Goal: Task Accomplishment & Management: Complete application form

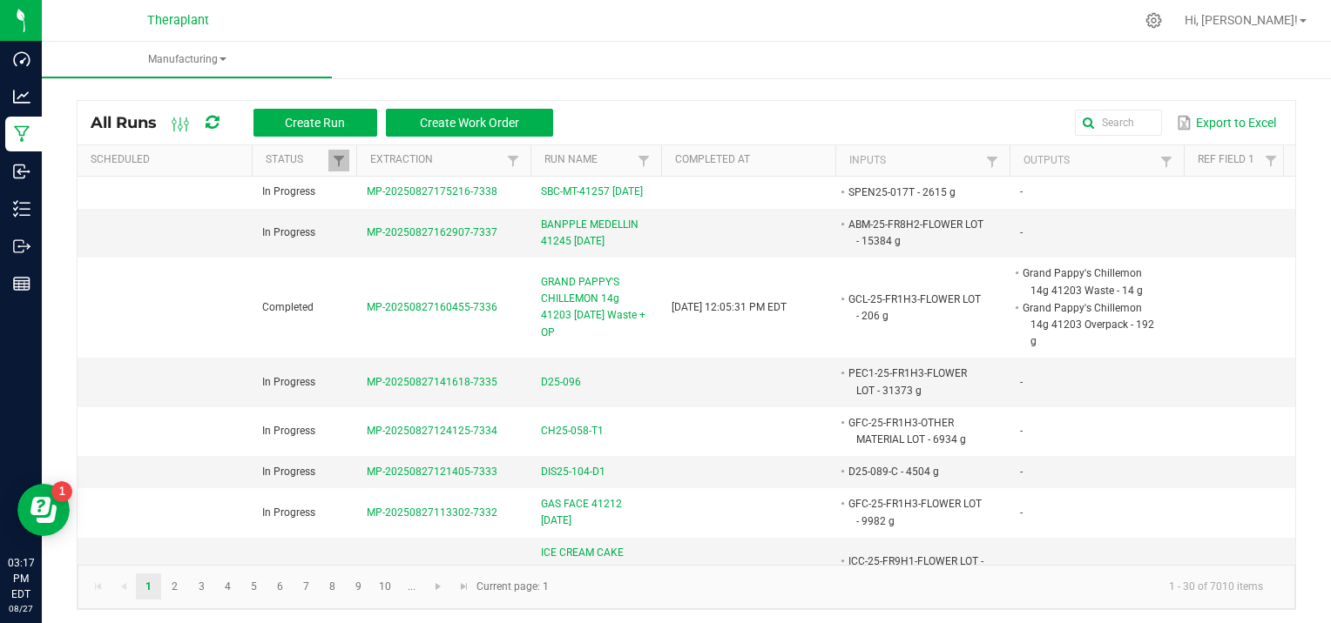
click at [428, 38] on nav "Theraplant Hi, [PERSON_NAME]!" at bounding box center [686, 21] width 1289 height 42
click at [341, 122] on span "Create Run" at bounding box center [315, 123] width 60 height 14
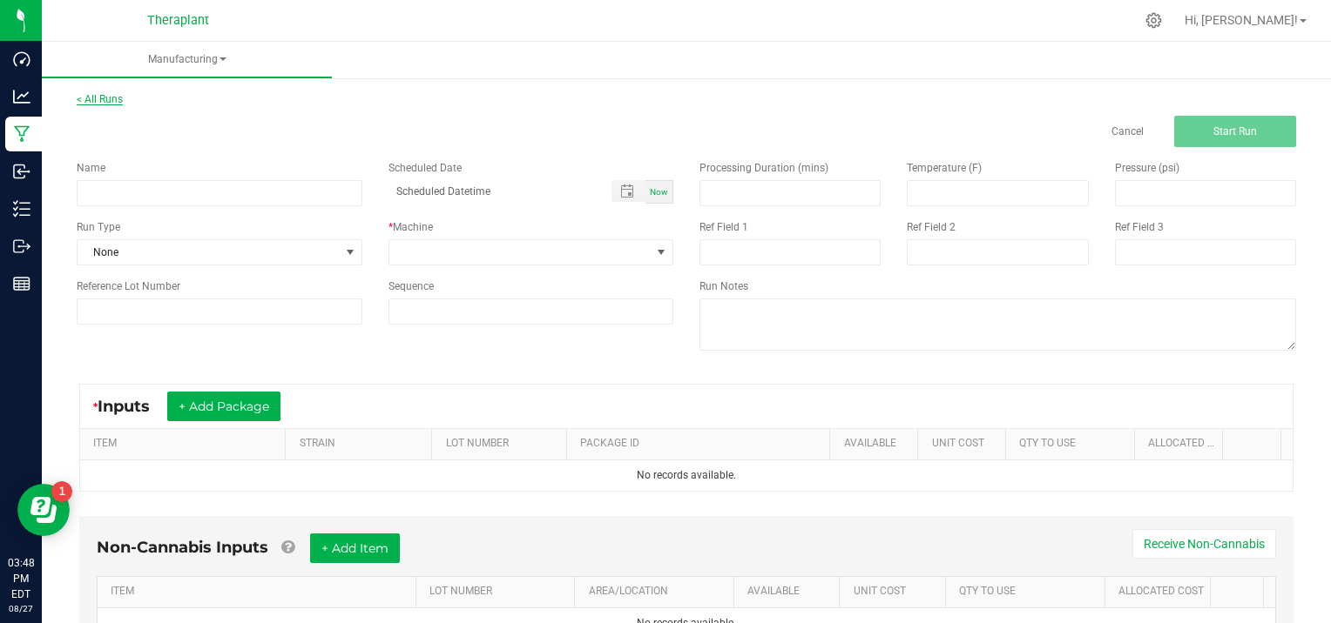
click at [101, 100] on link "< All Runs" at bounding box center [100, 99] width 46 height 12
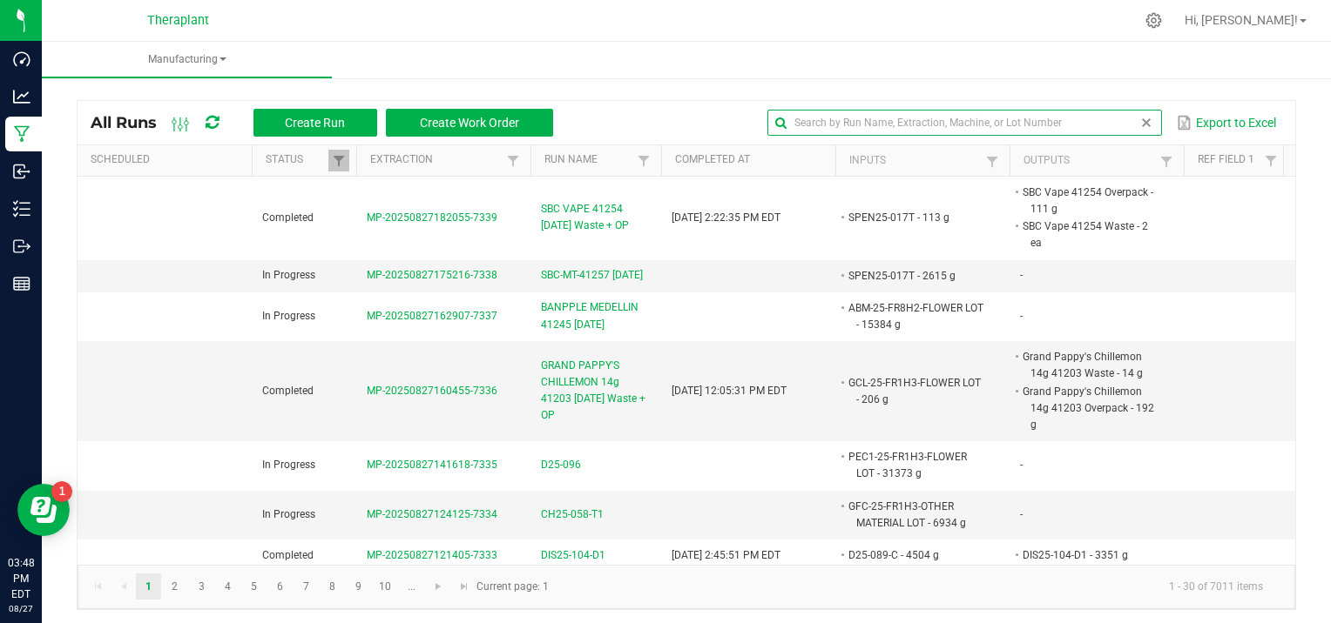
click at [1107, 123] on input "text" at bounding box center [964, 123] width 394 height 26
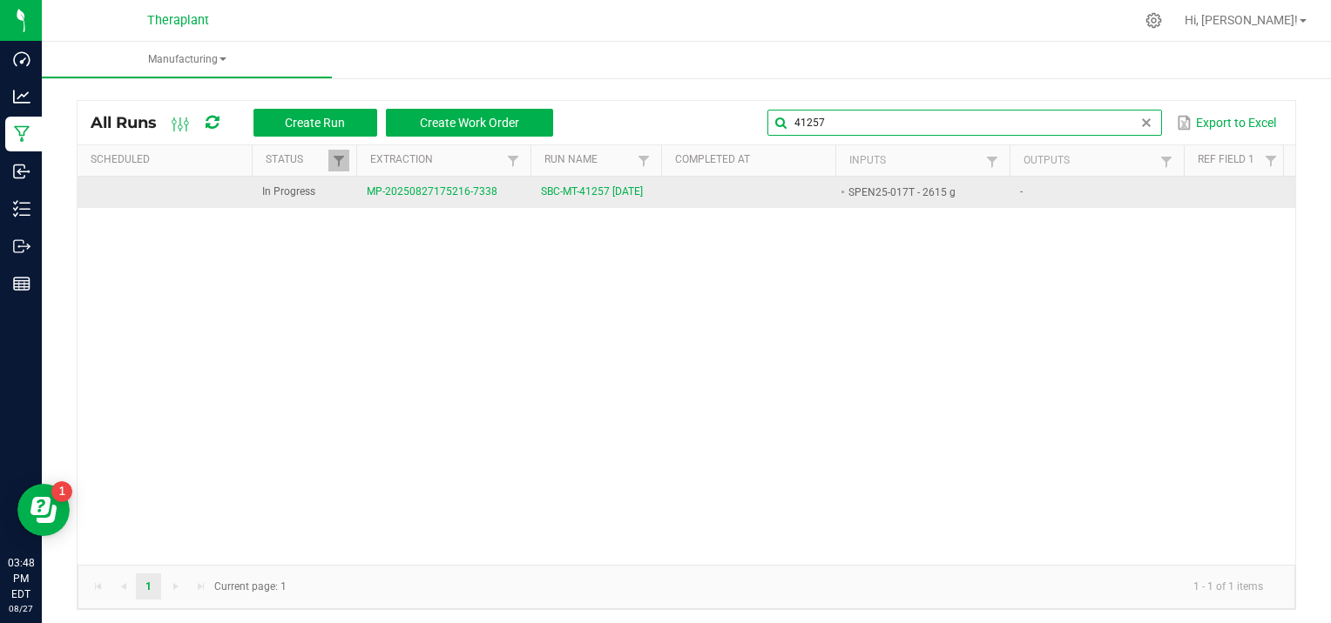
type input "41257"
click at [463, 198] on span "MP-20250827175216-7338" at bounding box center [432, 191] width 131 height 12
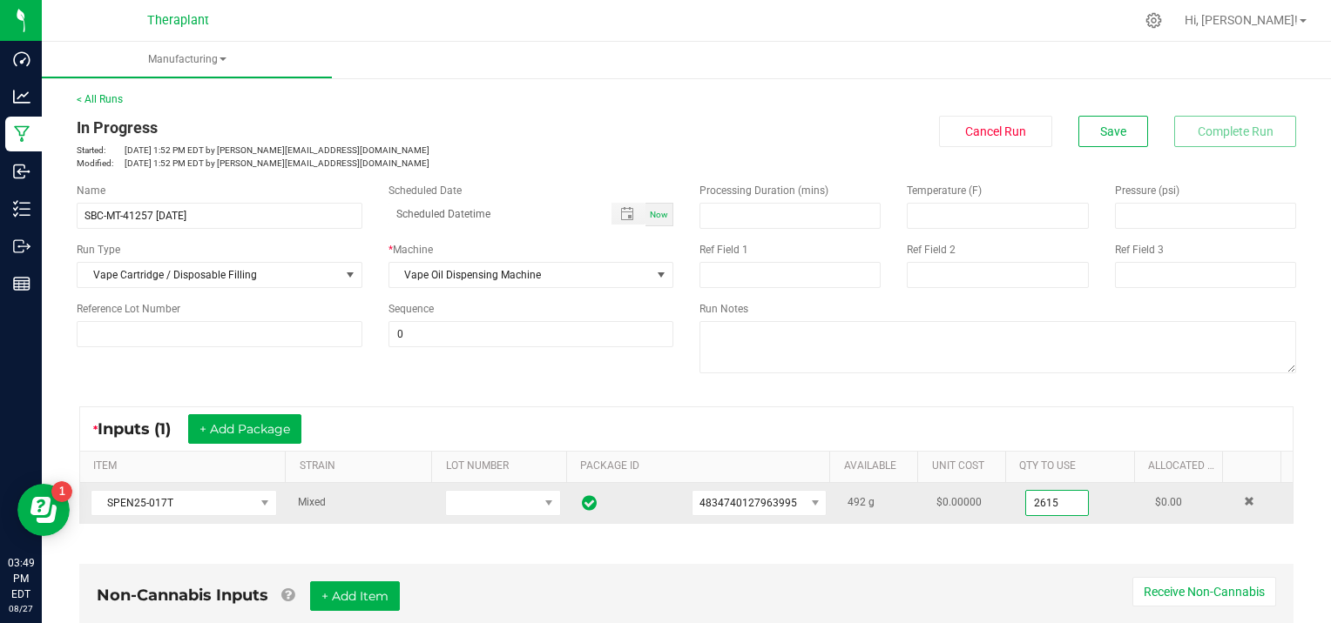
click at [1055, 500] on input "2615" at bounding box center [1057, 503] width 62 height 24
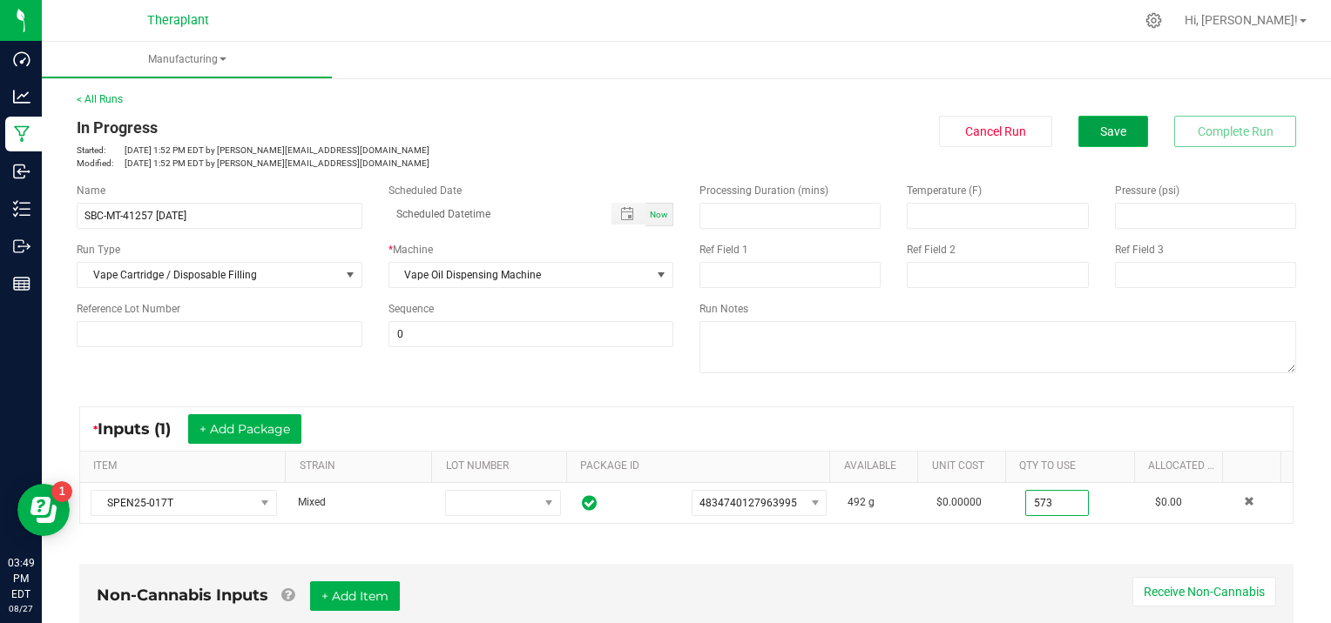
type input "573.0000 g"
click at [1101, 132] on span "Save" at bounding box center [1113, 132] width 26 height 14
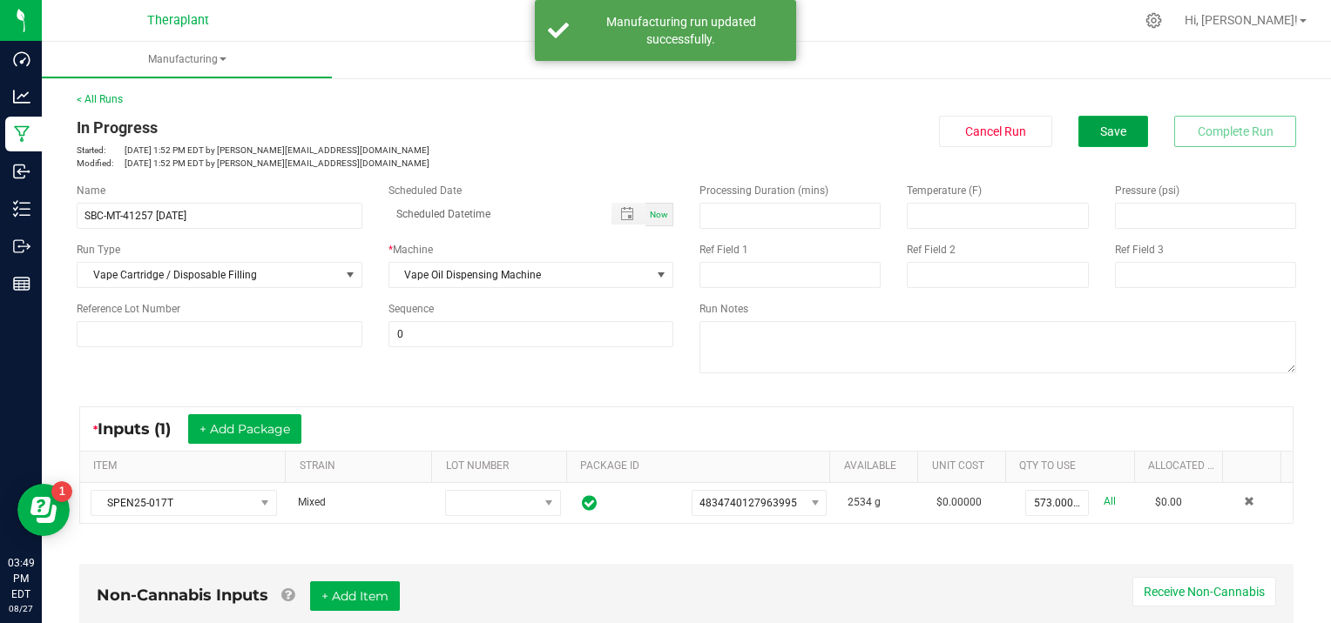
click at [1101, 132] on span "Save" at bounding box center [1113, 132] width 26 height 14
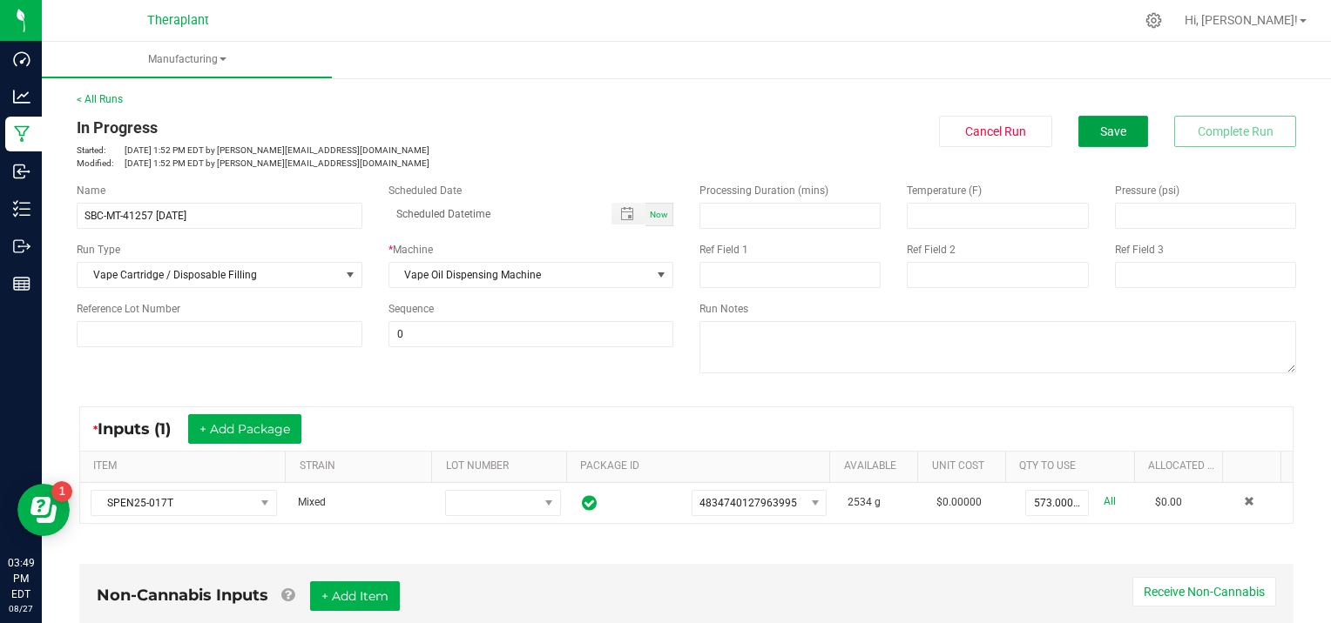
click at [1101, 132] on span "Save" at bounding box center [1113, 132] width 26 height 14
click at [1095, 143] on button "Save" at bounding box center [1113, 131] width 70 height 31
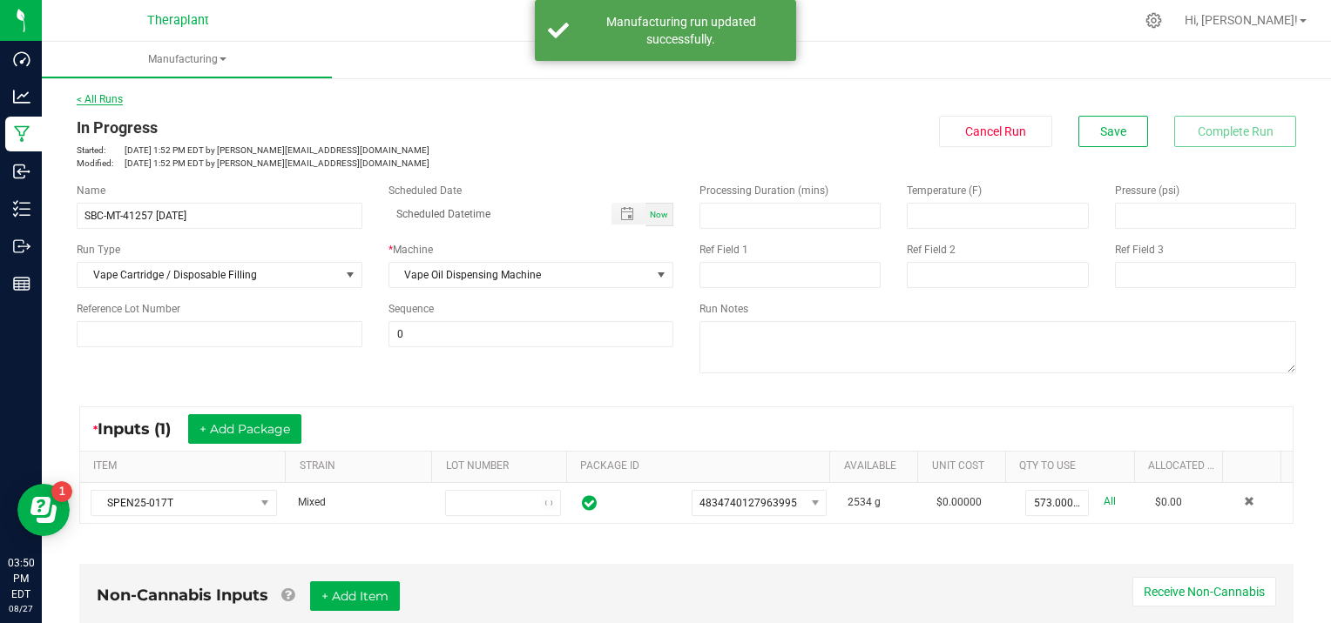
click at [114, 94] on link "< All Runs" at bounding box center [100, 99] width 46 height 12
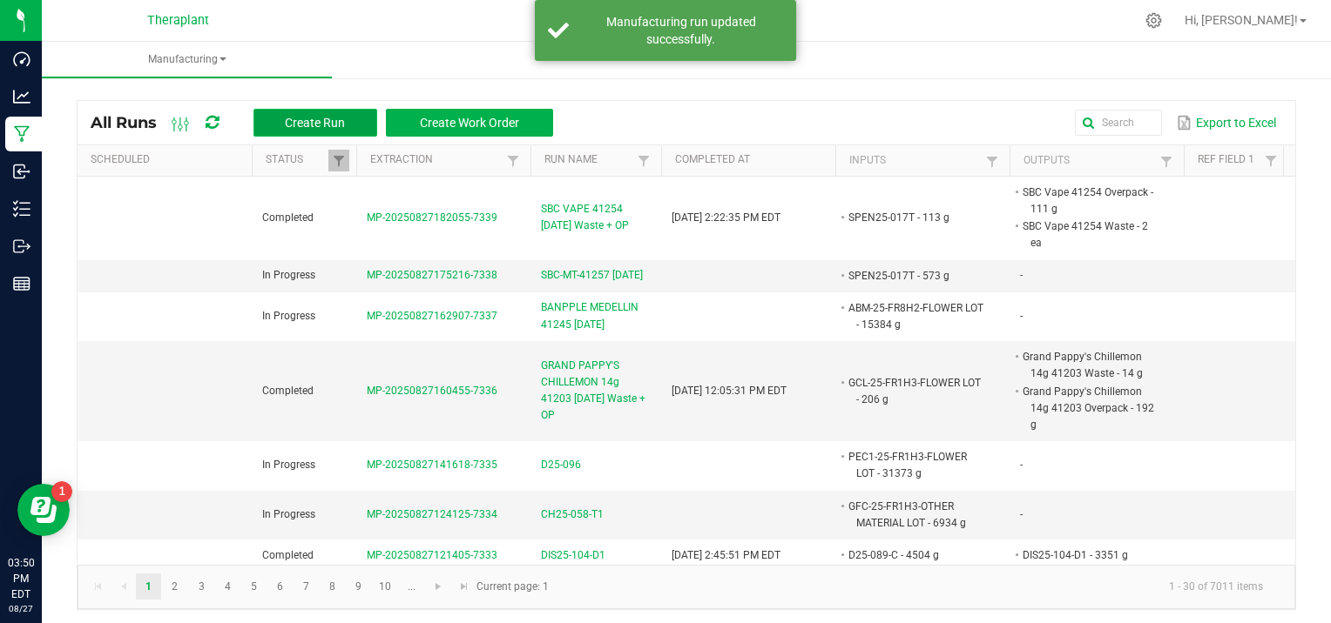
click at [306, 121] on span "Create Run" at bounding box center [315, 123] width 60 height 14
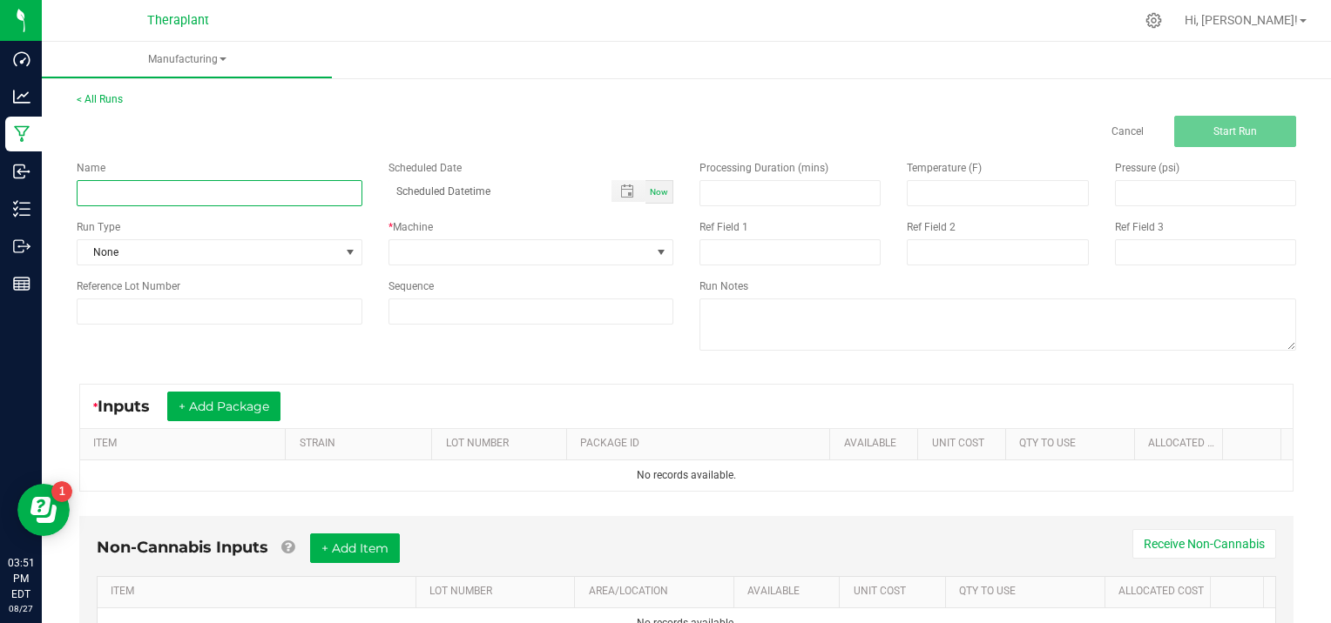
click at [161, 194] on input at bounding box center [220, 193] width 286 height 26
type input "SBC-MT-41256 [DATE]"
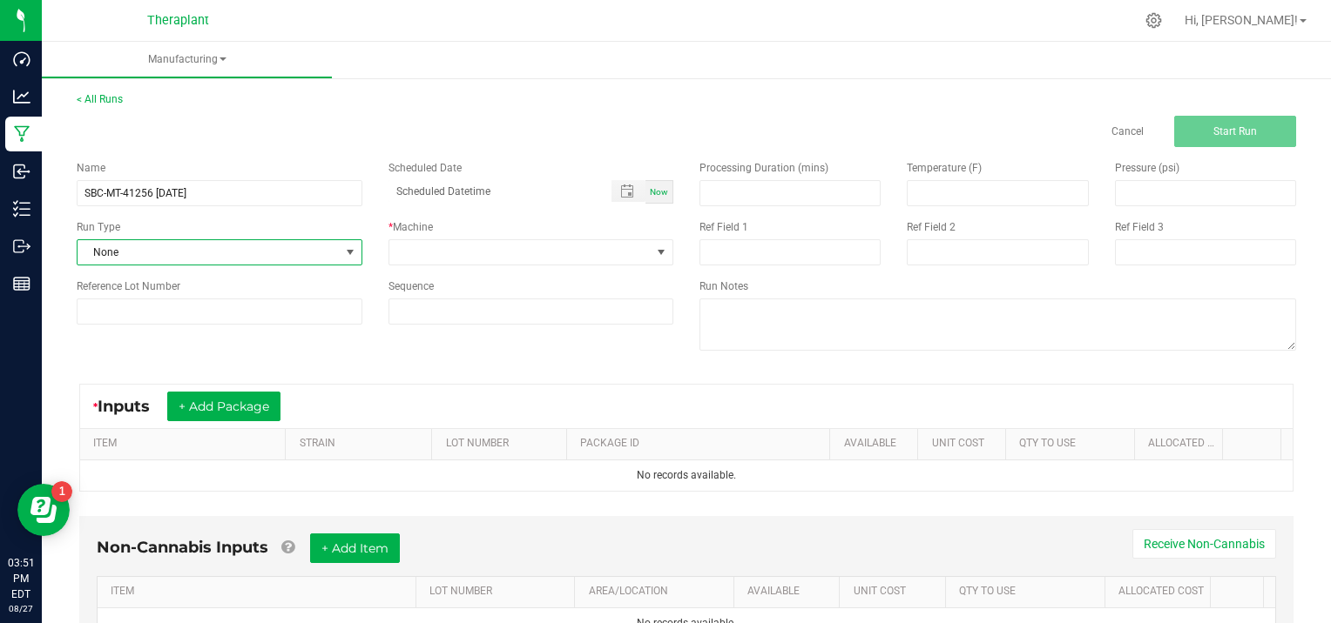
click at [346, 252] on span at bounding box center [350, 253] width 14 height 14
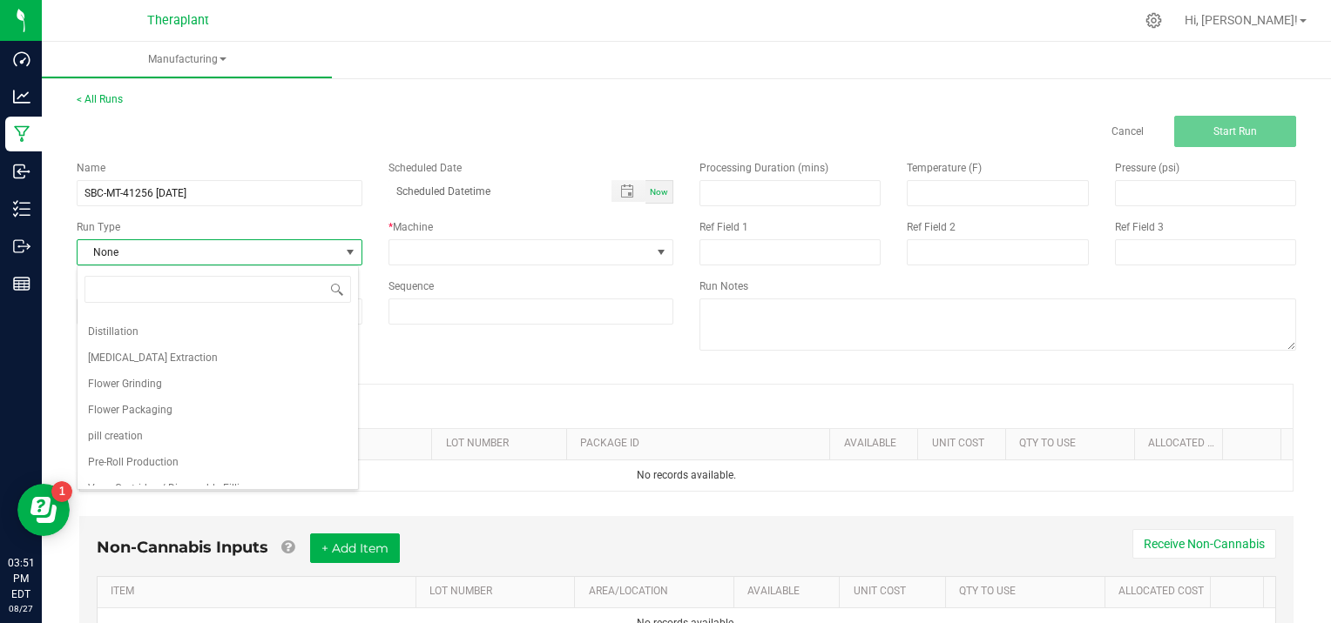
scroll to position [112, 0]
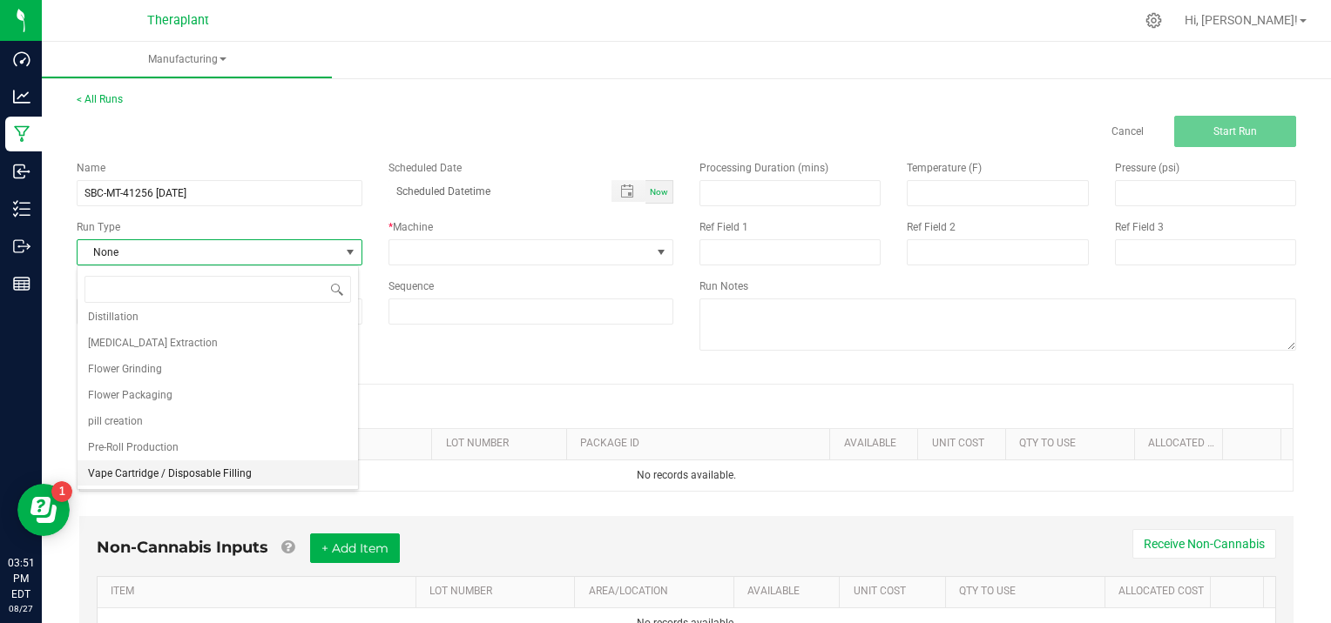
click at [280, 474] on li "Vape Cartridge / Disposable Filling" at bounding box center [217, 474] width 280 height 26
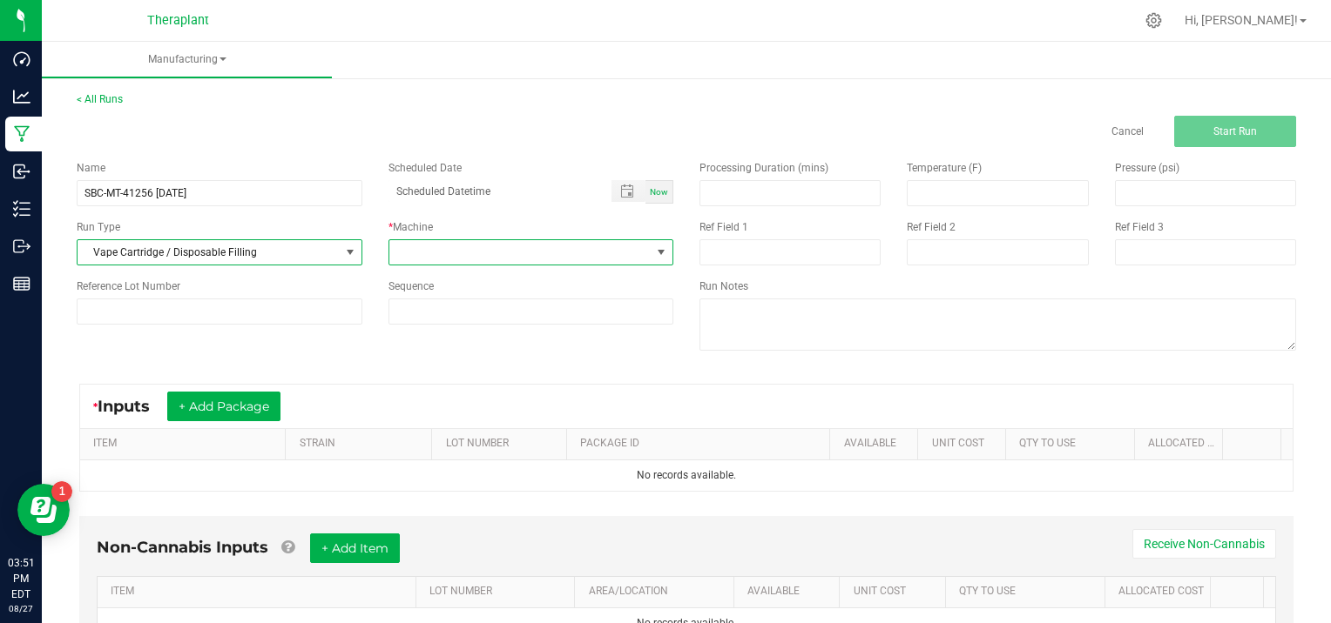
click at [659, 247] on span at bounding box center [661, 253] width 14 height 14
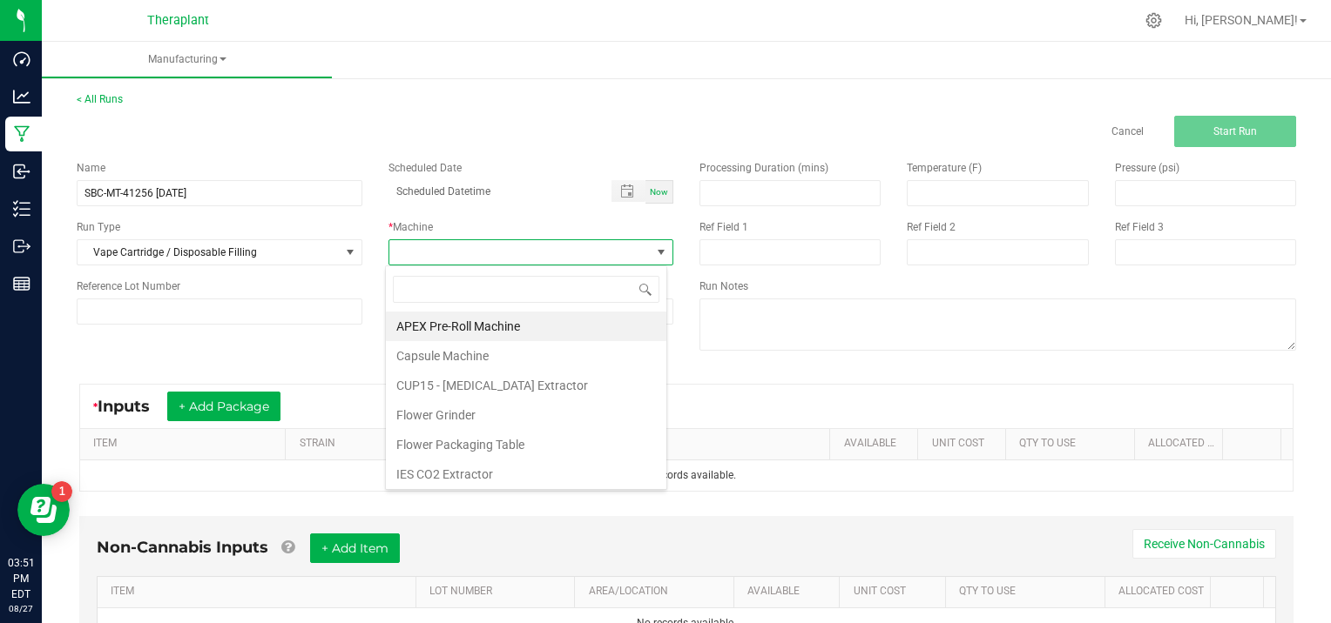
scroll to position [89, 0]
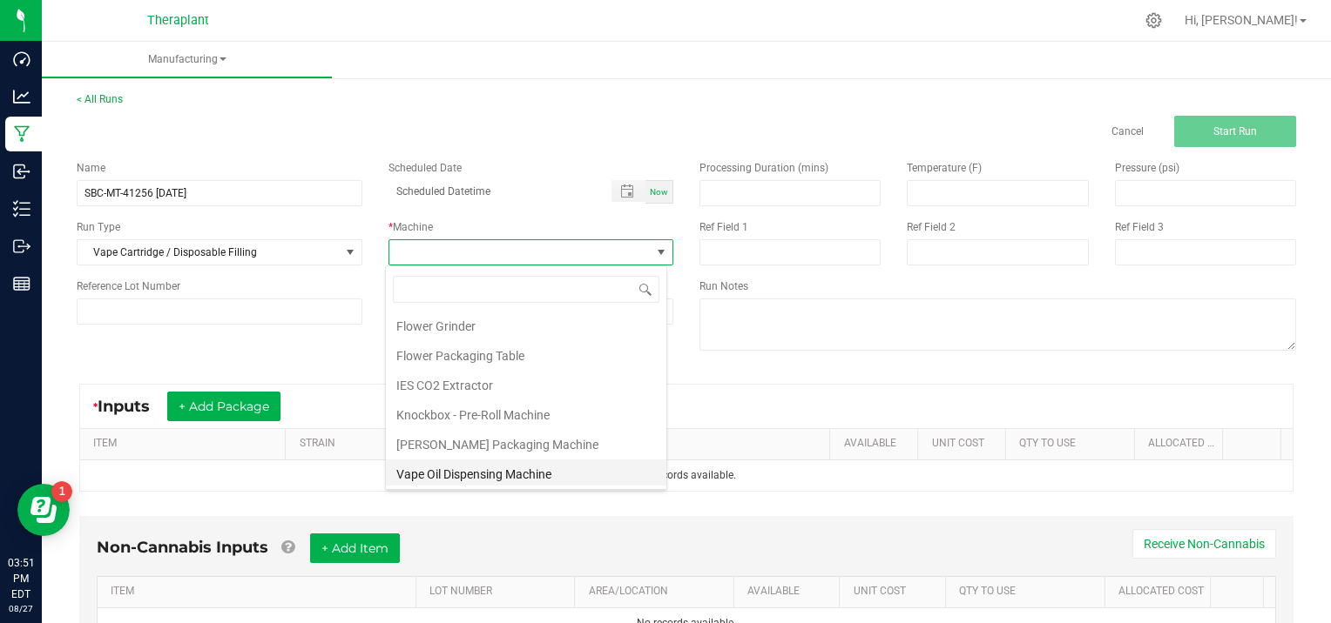
click at [552, 475] on li "Vape Oil Dispensing Machine" at bounding box center [526, 475] width 280 height 30
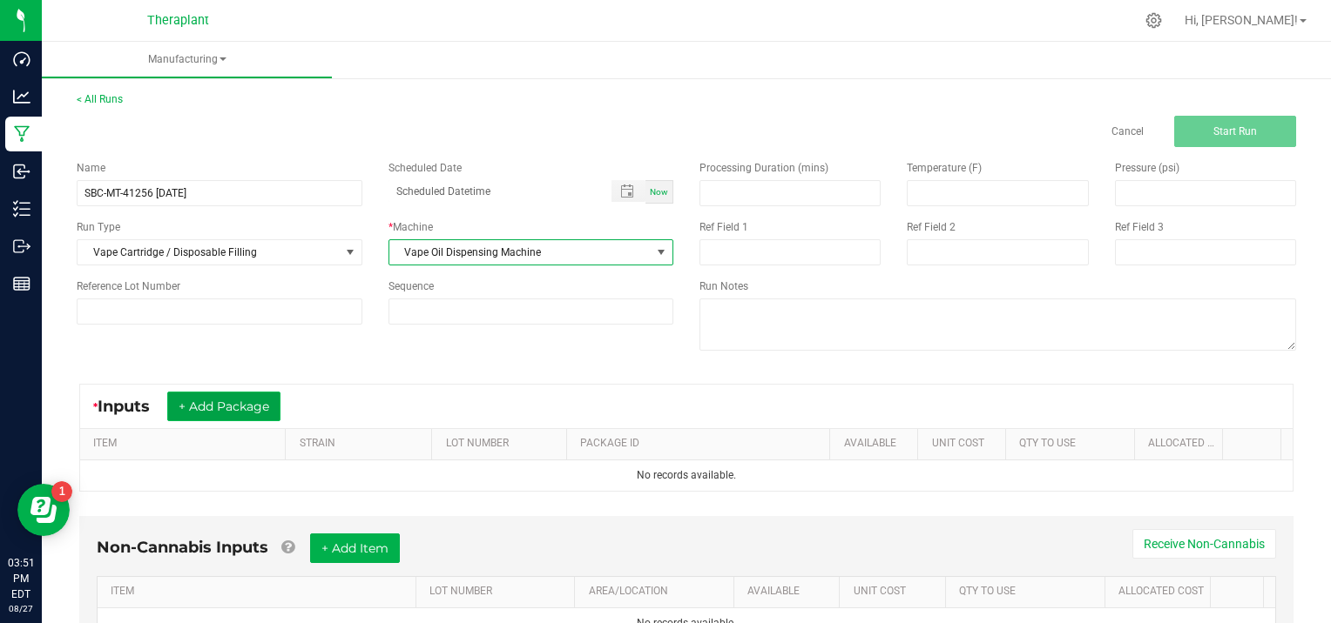
click at [231, 404] on button "+ Add Package" at bounding box center [223, 407] width 113 height 30
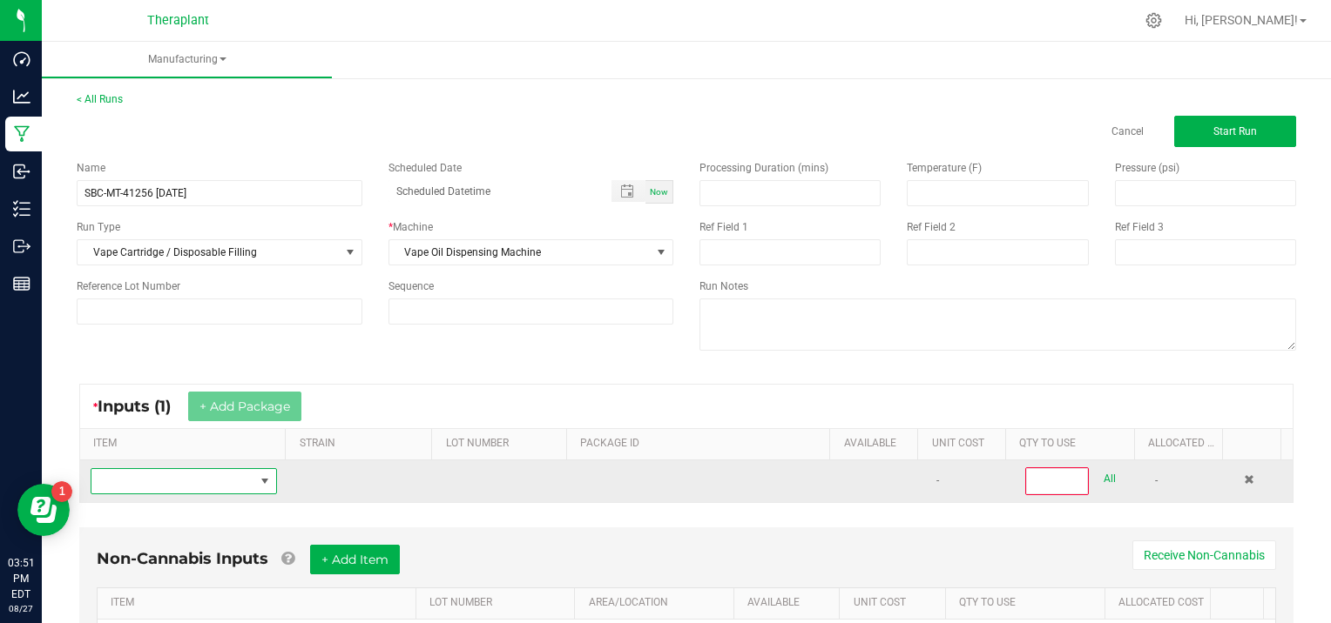
click at [150, 483] on span "NO DATA FOUND" at bounding box center [172, 481] width 163 height 24
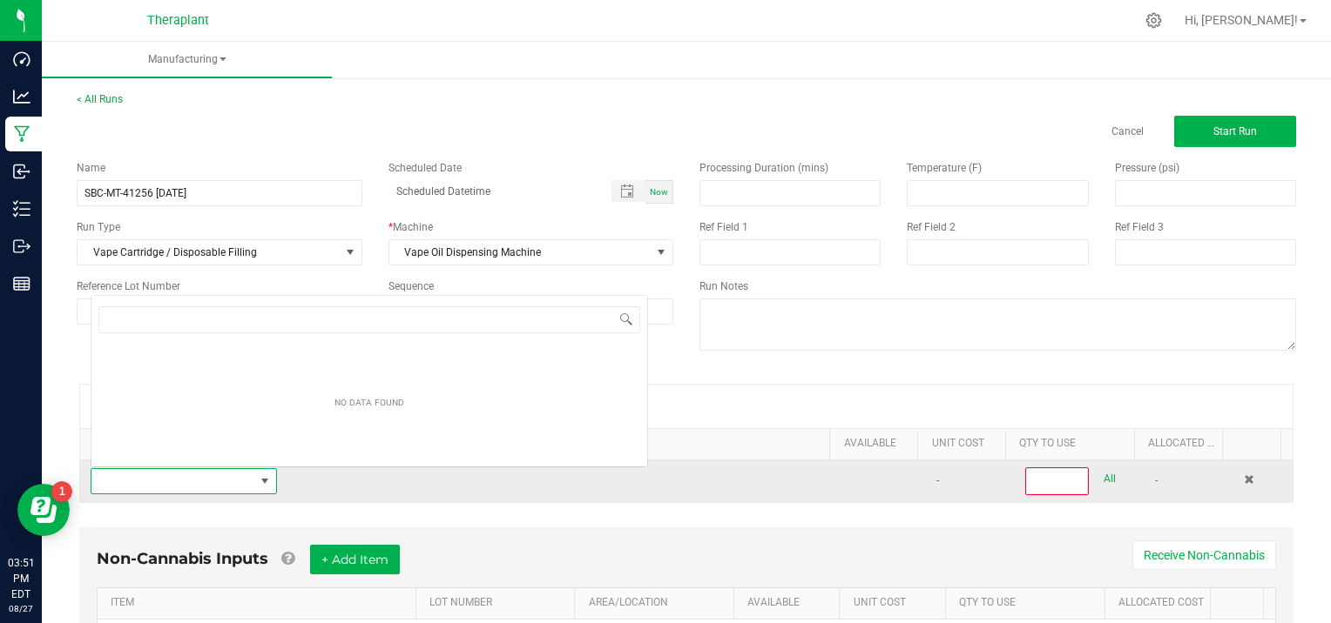
scroll to position [25, 179]
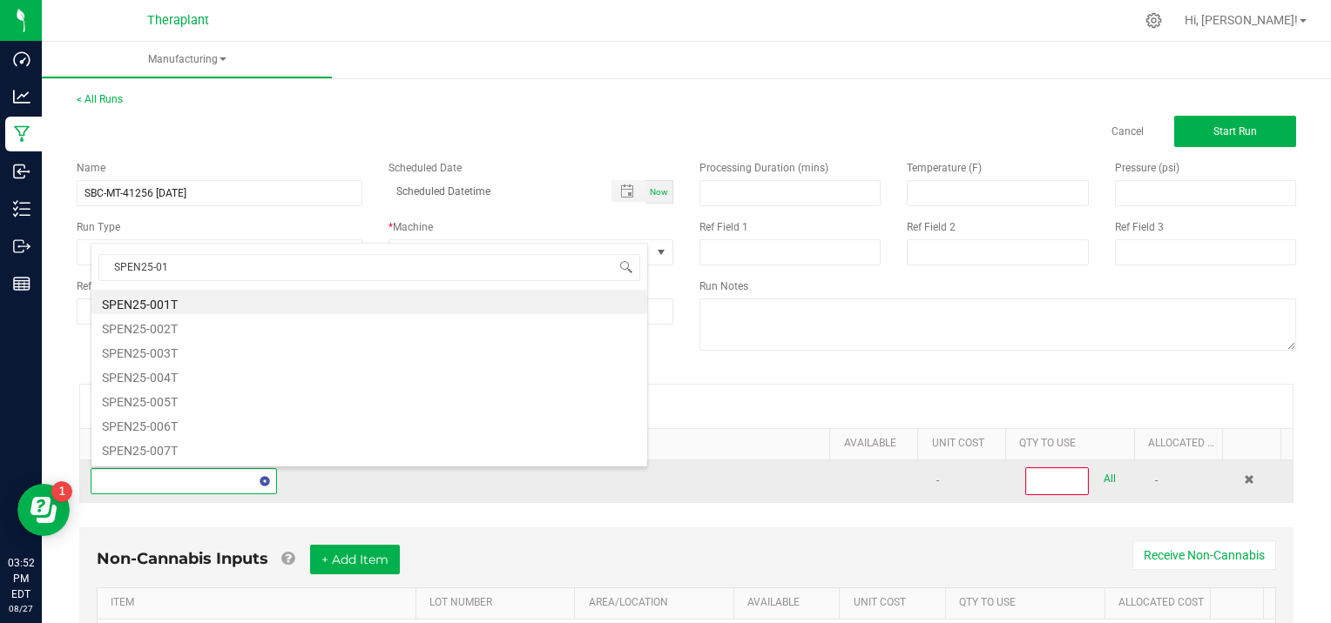
type input "SPEN25-017"
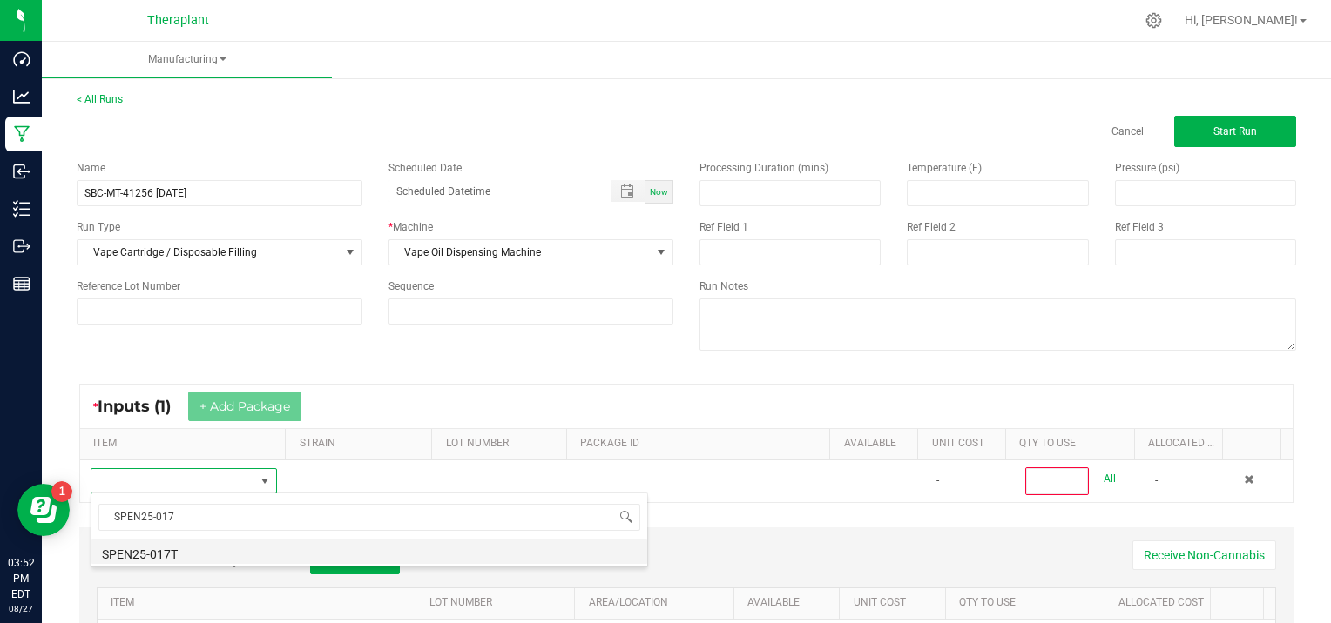
click at [151, 556] on li "SPEN25-017T" at bounding box center [369, 552] width 556 height 24
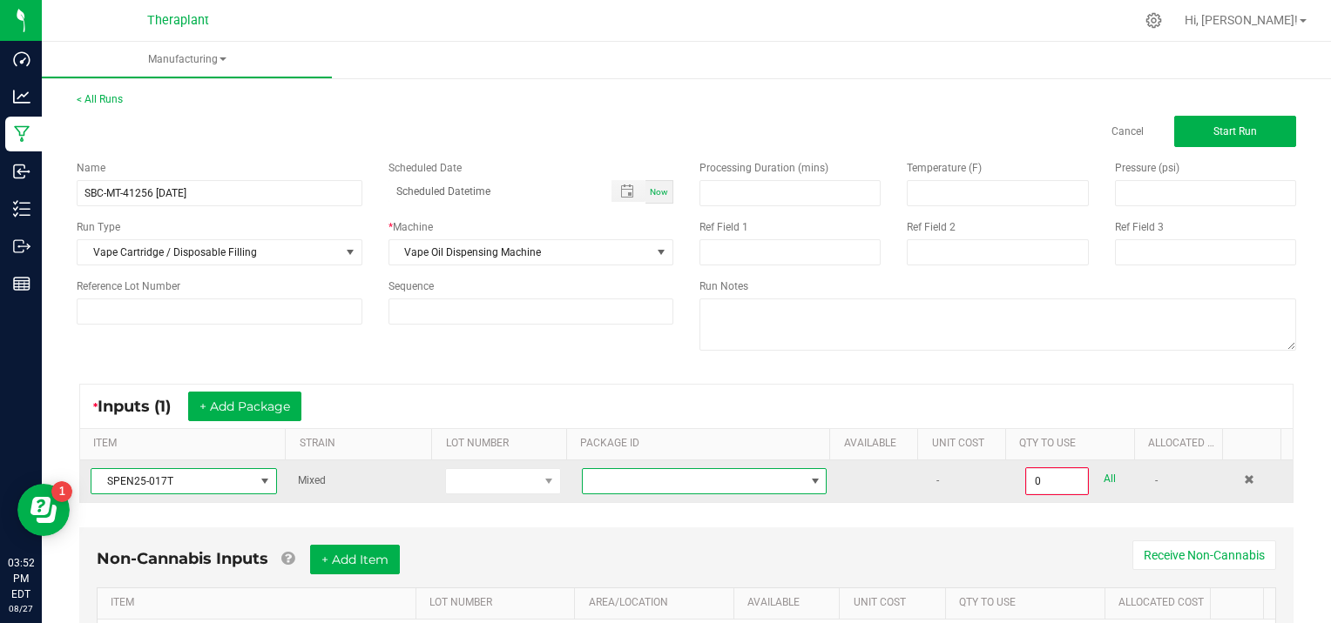
click at [808, 479] on span at bounding box center [815, 482] width 14 height 14
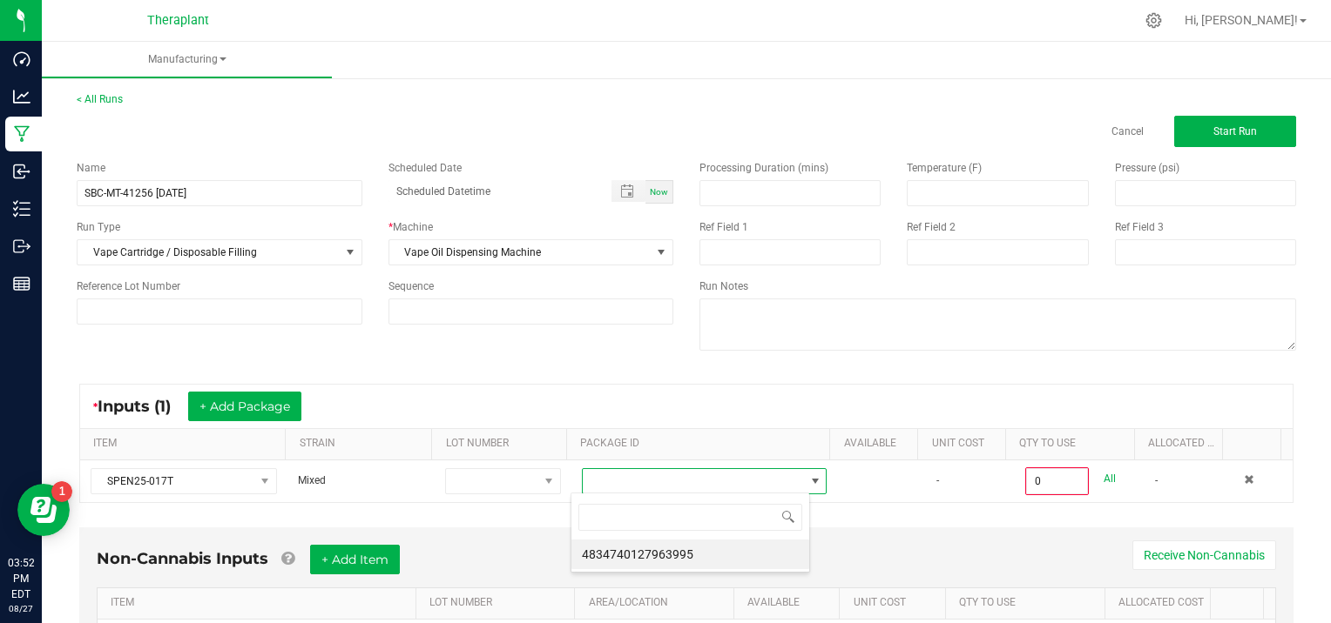
scroll to position [25, 239]
click at [786, 560] on li "4834740127963995" at bounding box center [690, 555] width 238 height 30
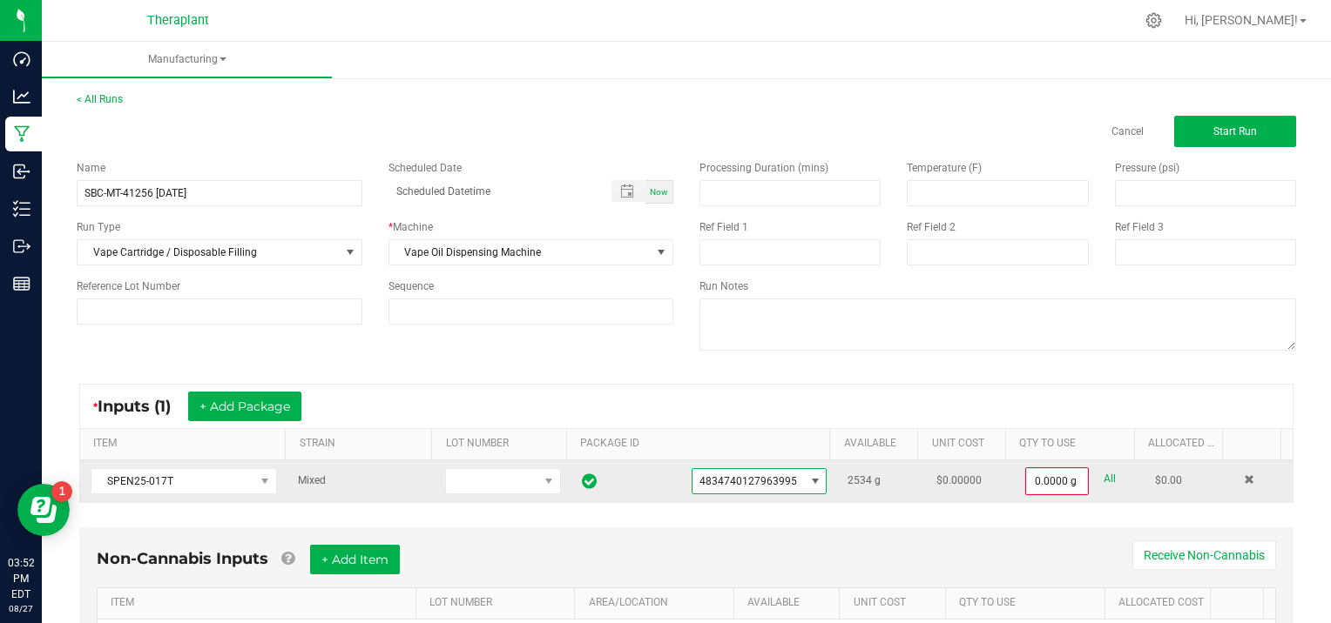
click at [1103, 474] on link "All" at bounding box center [1109, 480] width 12 height 24
type input "2534.0000 g"
click at [1240, 134] on span "Start Run" at bounding box center [1235, 131] width 44 height 12
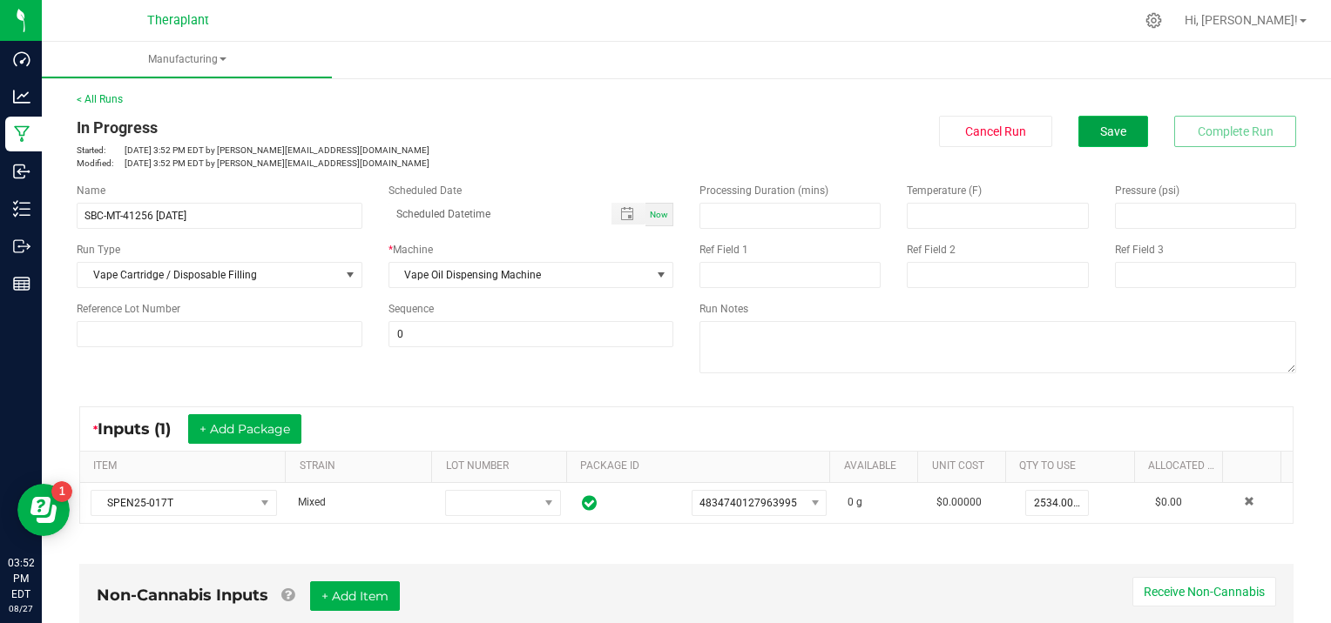
click at [1105, 131] on span "Save" at bounding box center [1113, 132] width 26 height 14
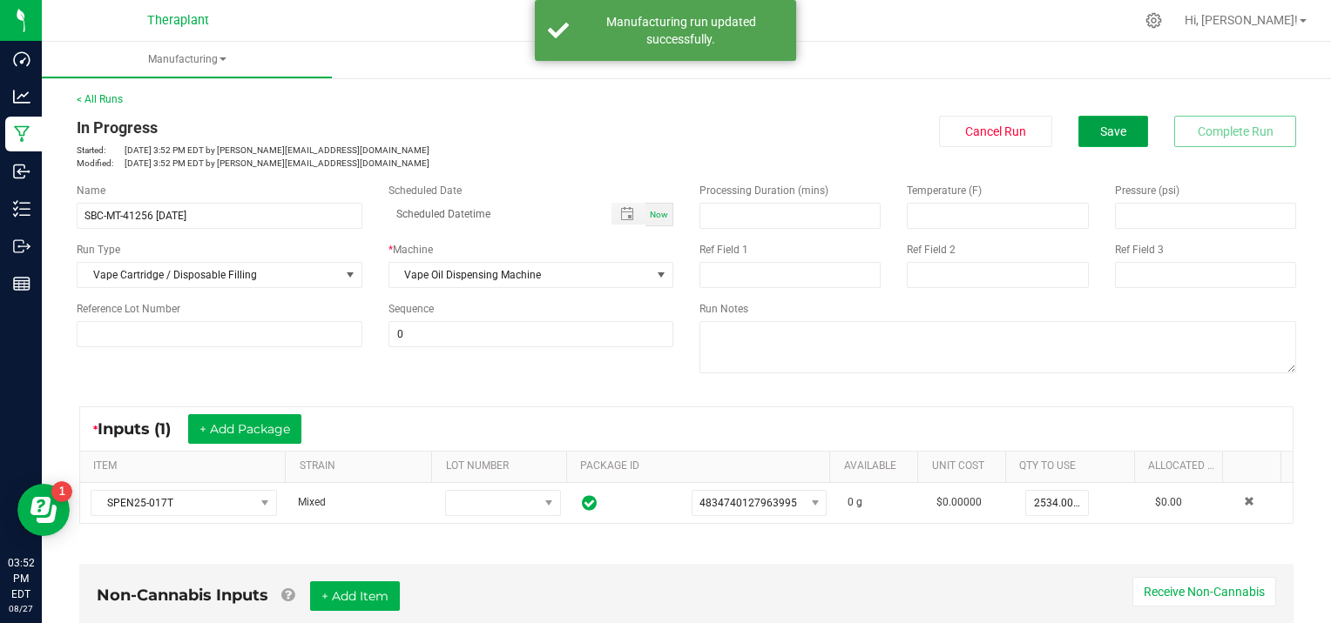
click at [1105, 131] on span "Save" at bounding box center [1113, 132] width 26 height 14
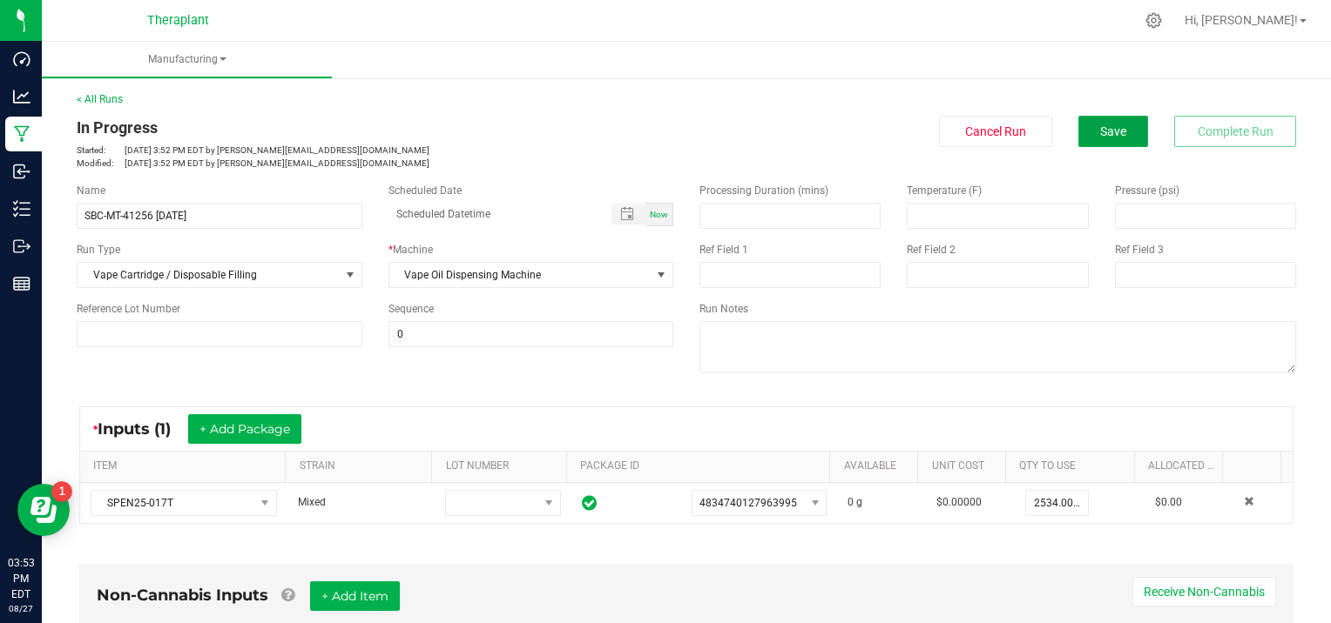
click at [1105, 131] on span "Save" at bounding box center [1113, 132] width 26 height 14
click at [185, 210] on input "SBC-MT-41256 [DATE]" at bounding box center [220, 216] width 286 height 26
type input "SBC-MT-41256 [DATE]"
click at [1100, 132] on span "Save" at bounding box center [1113, 132] width 26 height 14
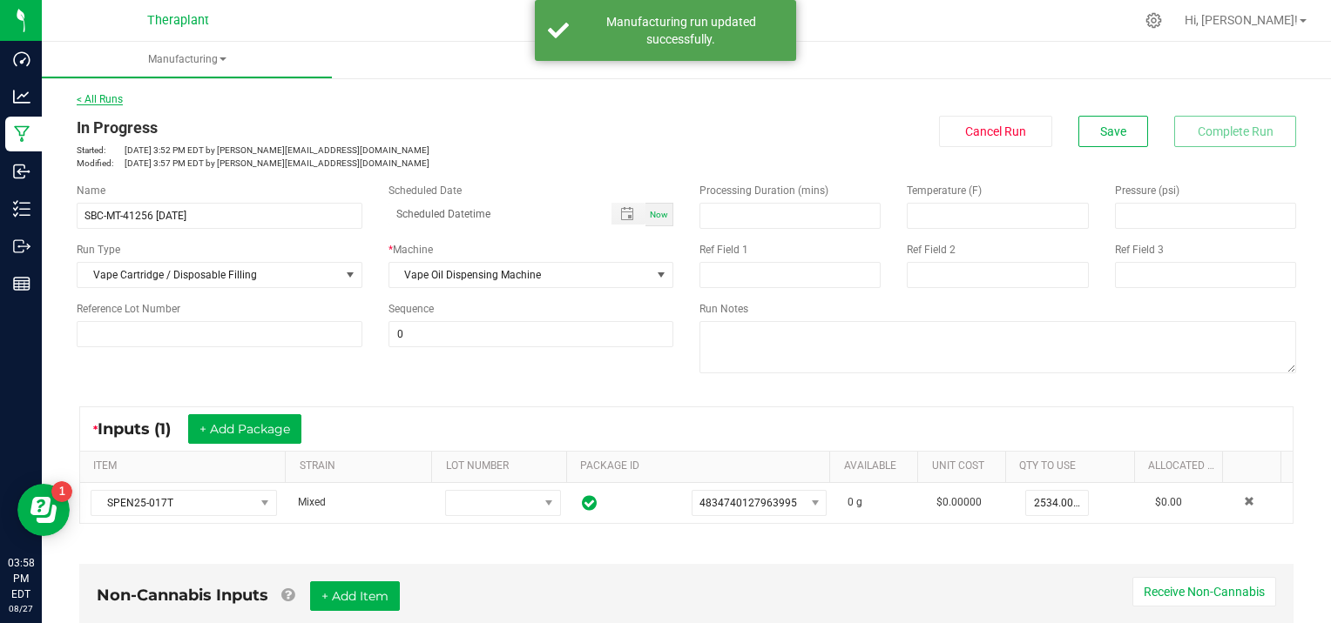
click at [115, 95] on link "< All Runs" at bounding box center [100, 99] width 46 height 12
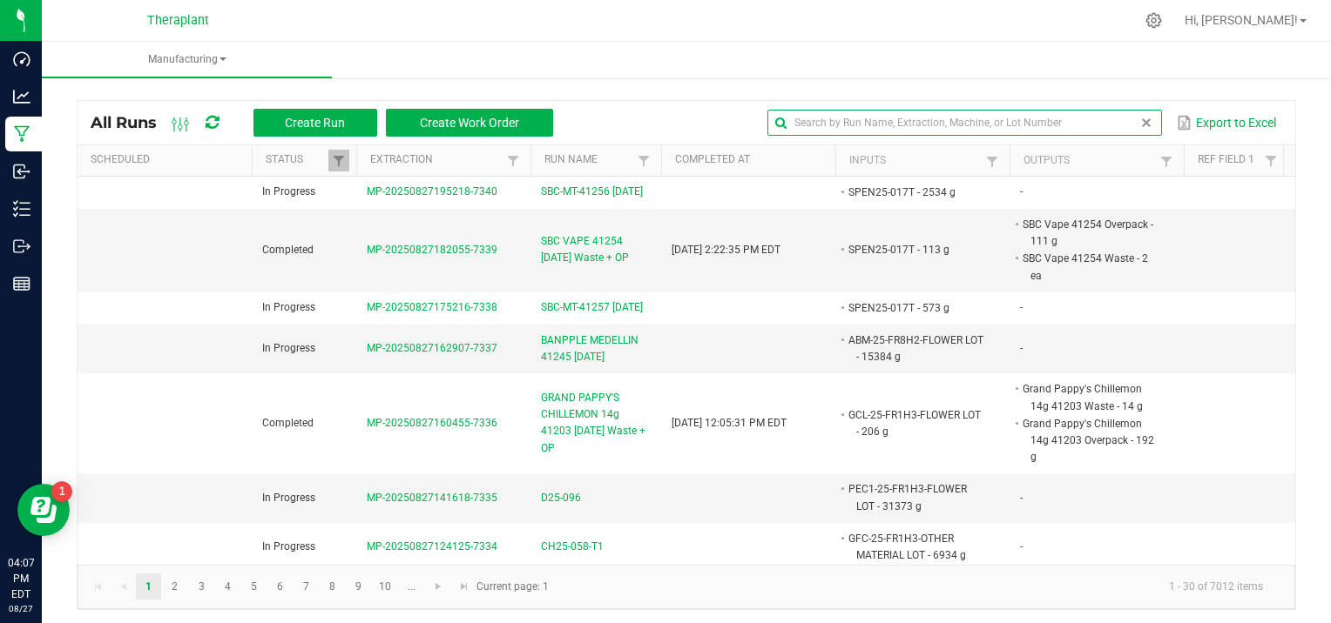
click at [1092, 113] on input "text" at bounding box center [964, 123] width 394 height 26
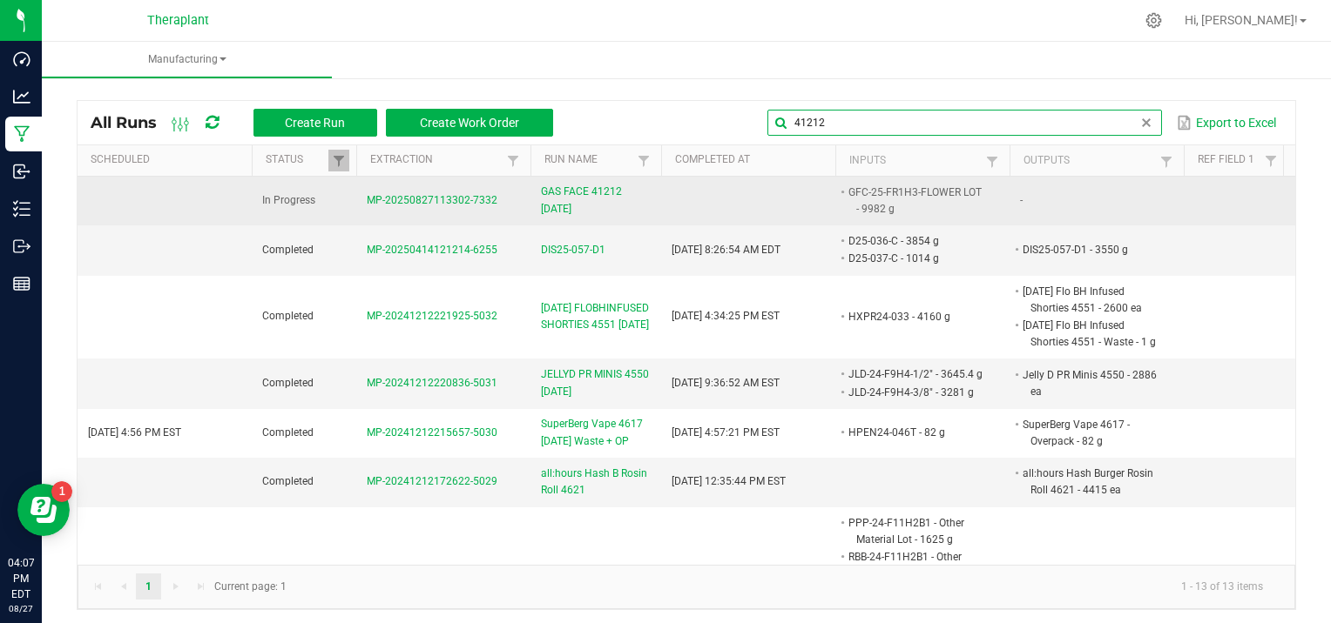
type input "41212"
click at [406, 198] on span "MP-20250827113302-7332" at bounding box center [432, 200] width 131 height 12
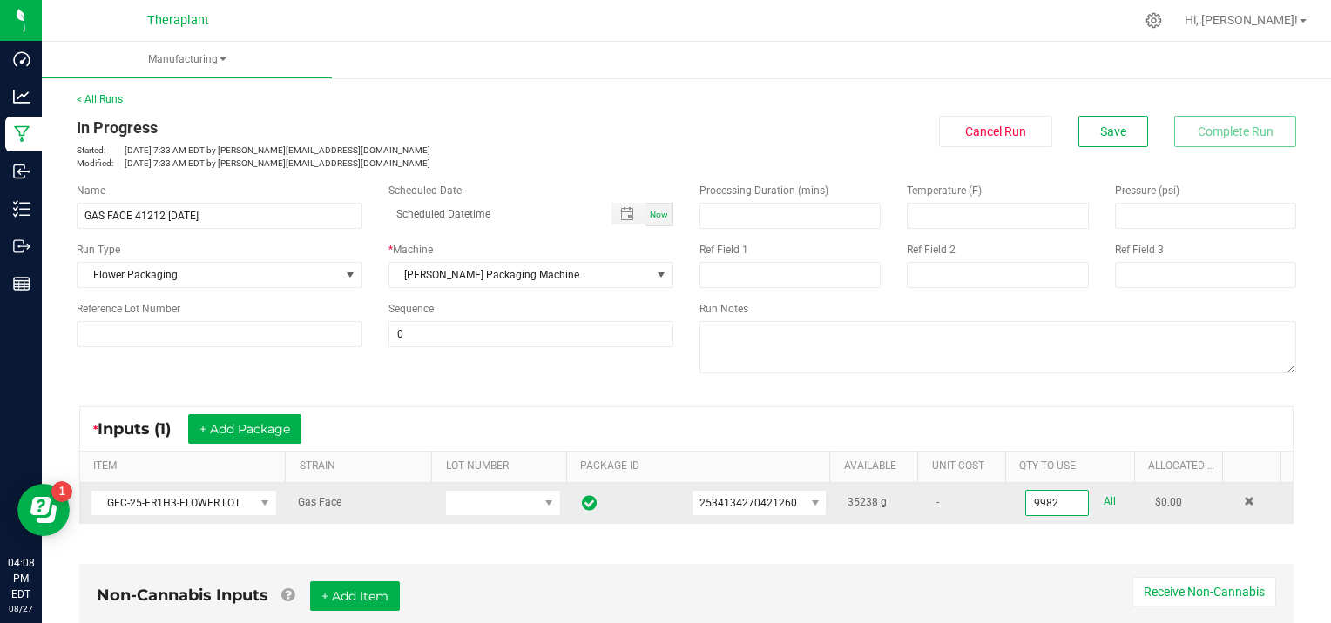
click at [1059, 500] on input "9982" at bounding box center [1057, 503] width 62 height 24
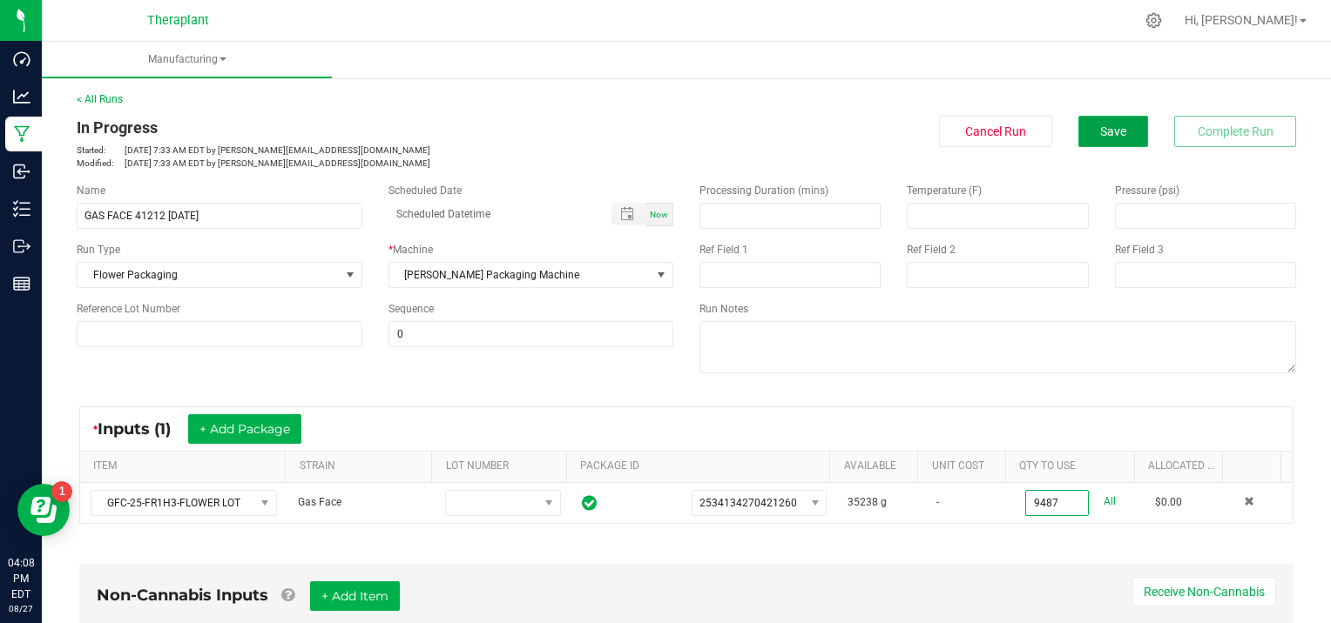
type input "9487.0000 g"
click at [1108, 129] on span "Save" at bounding box center [1113, 132] width 26 height 14
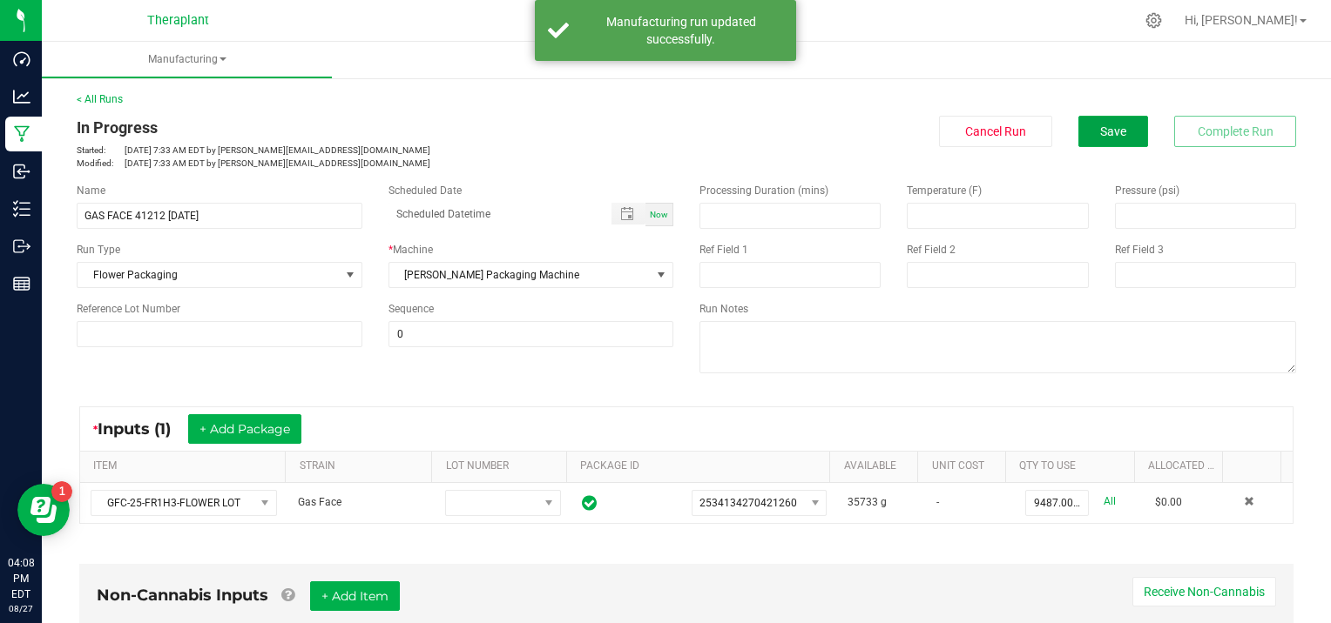
click at [1108, 129] on span "Save" at bounding box center [1113, 132] width 26 height 14
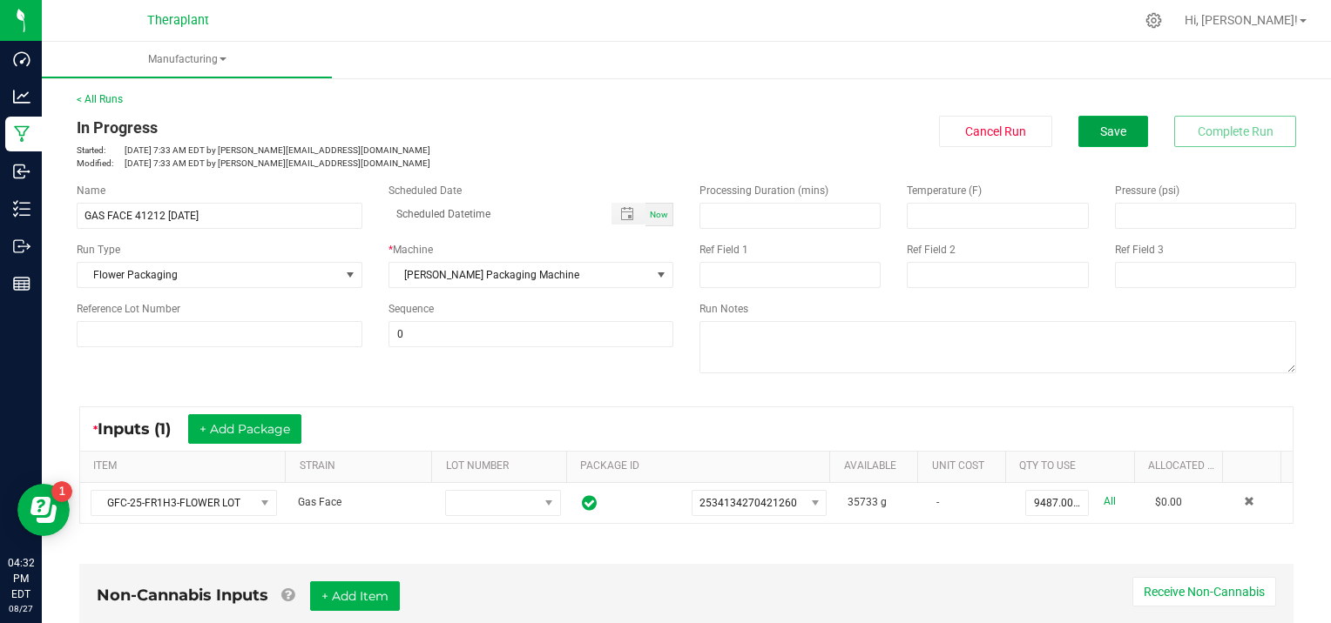
click at [1108, 129] on span "Save" at bounding box center [1113, 132] width 26 height 14
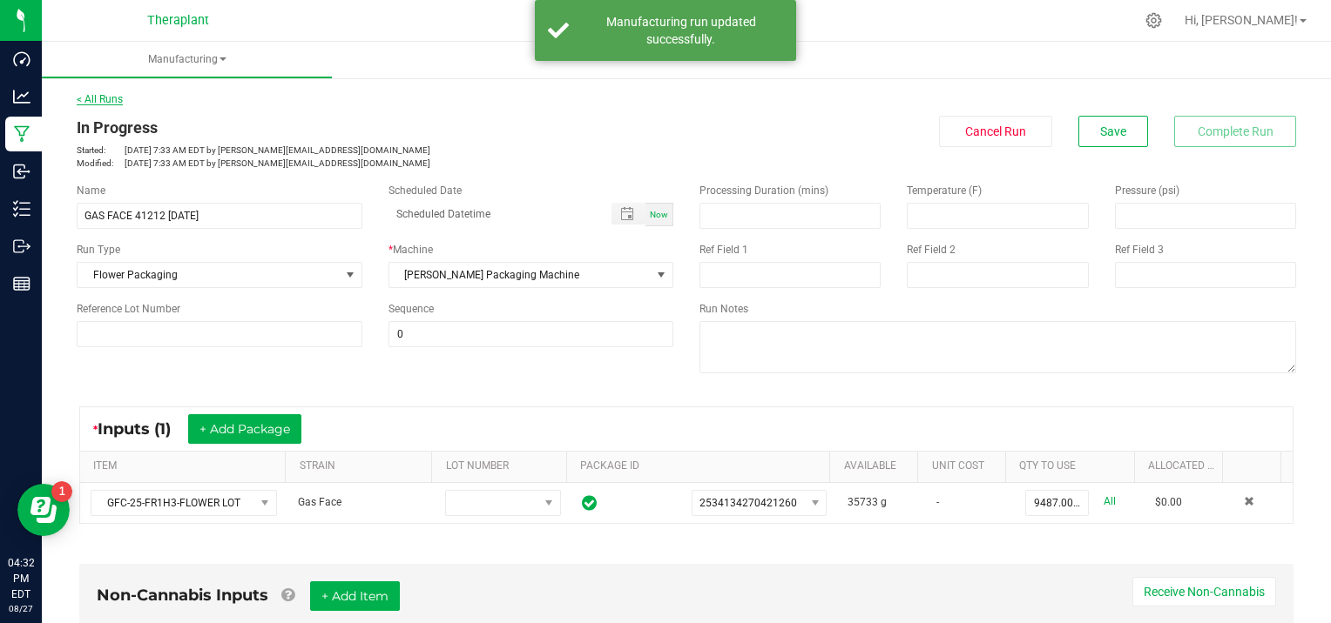
click at [105, 101] on link "< All Runs" at bounding box center [100, 99] width 46 height 12
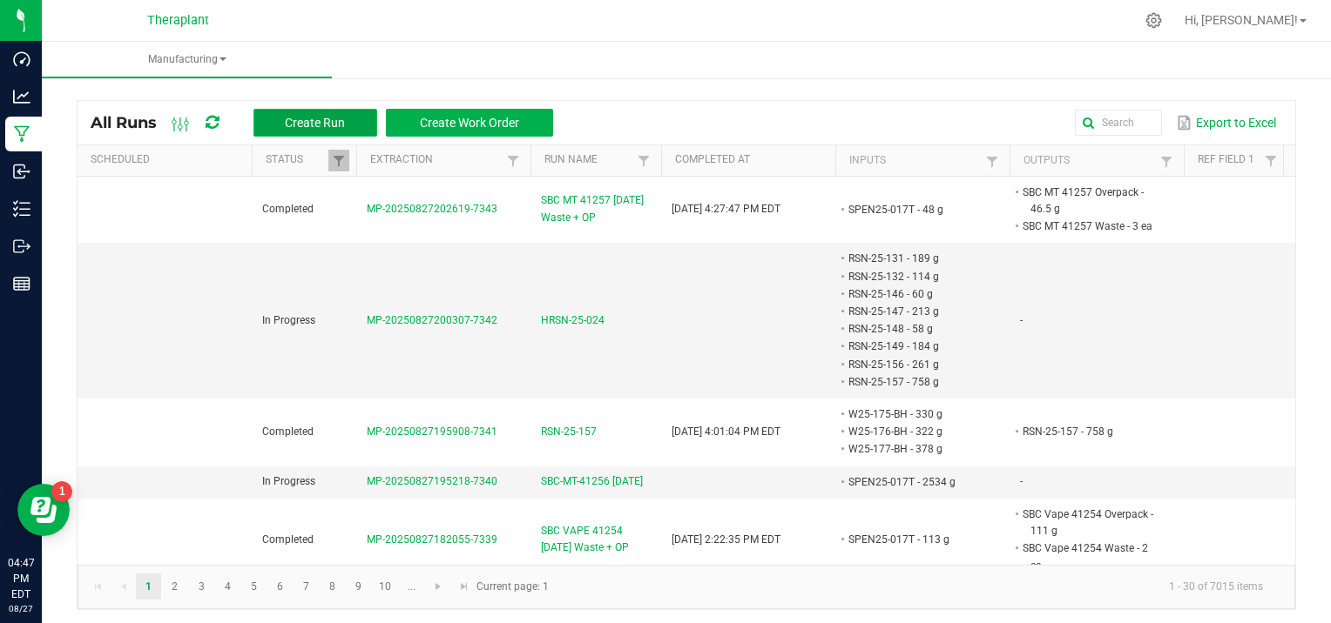
click at [307, 122] on span "Create Run" at bounding box center [315, 123] width 60 height 14
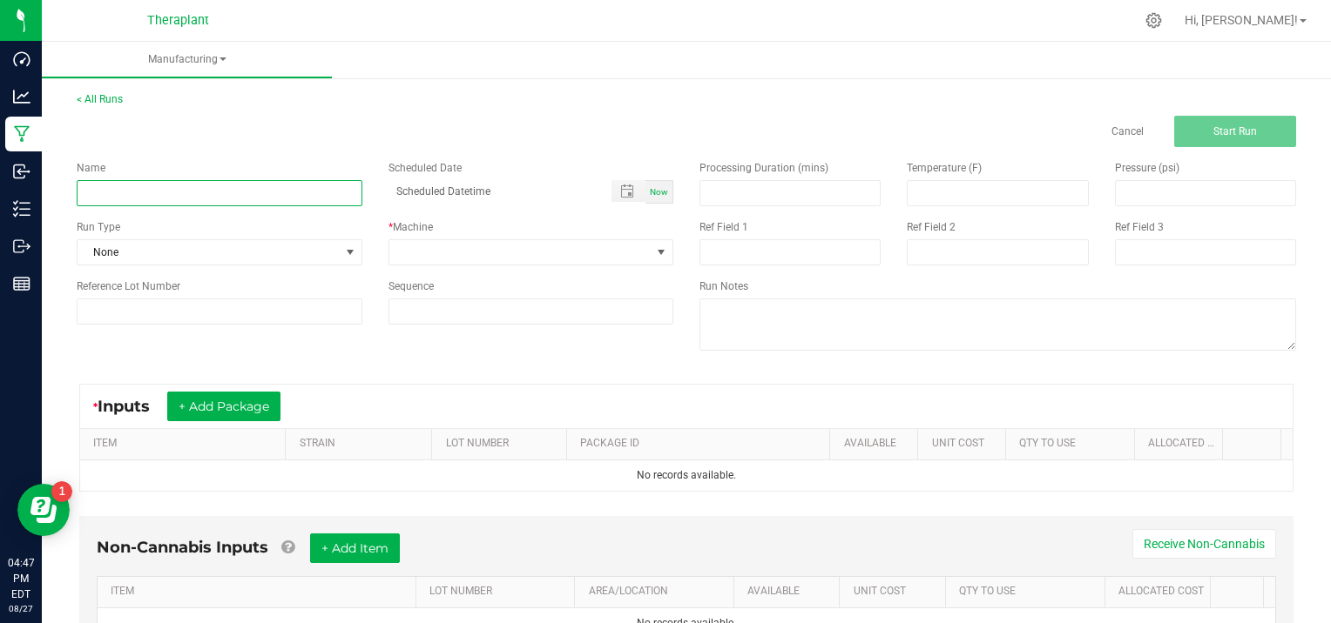
click at [118, 187] on input at bounding box center [220, 193] width 286 height 26
type input "LOW STRENGTH CBN 4:1 CAPSULES 41218 [DATE]"
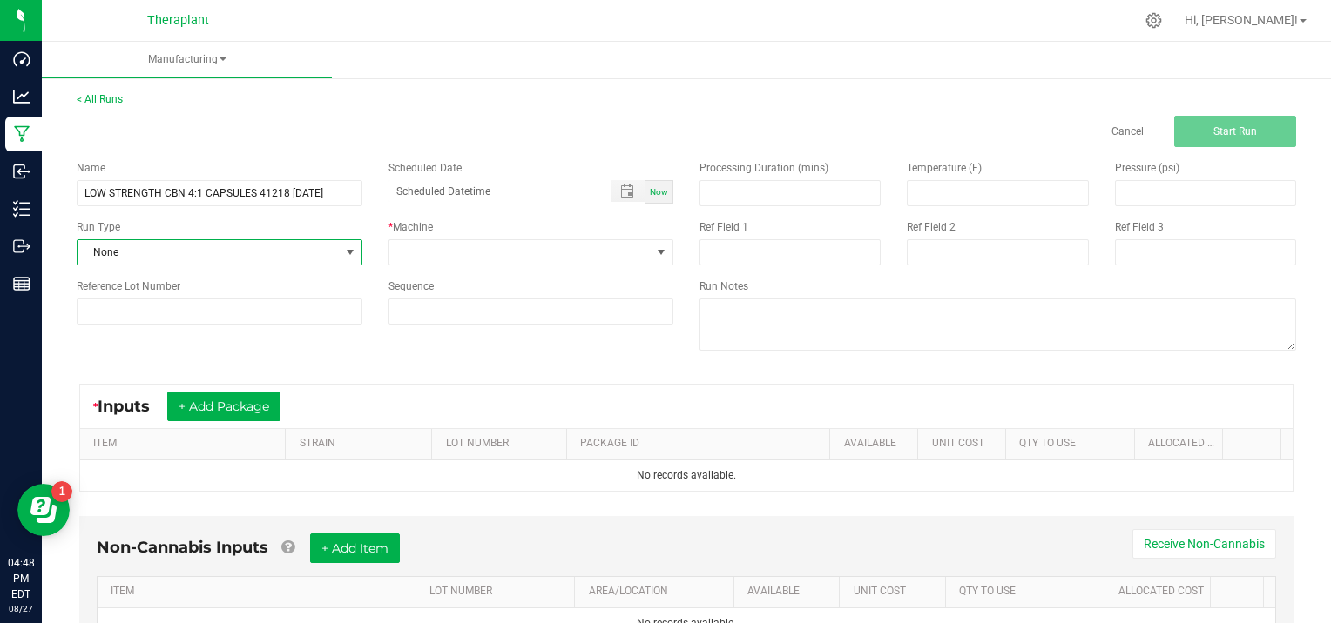
click at [347, 250] on span at bounding box center [350, 253] width 14 height 14
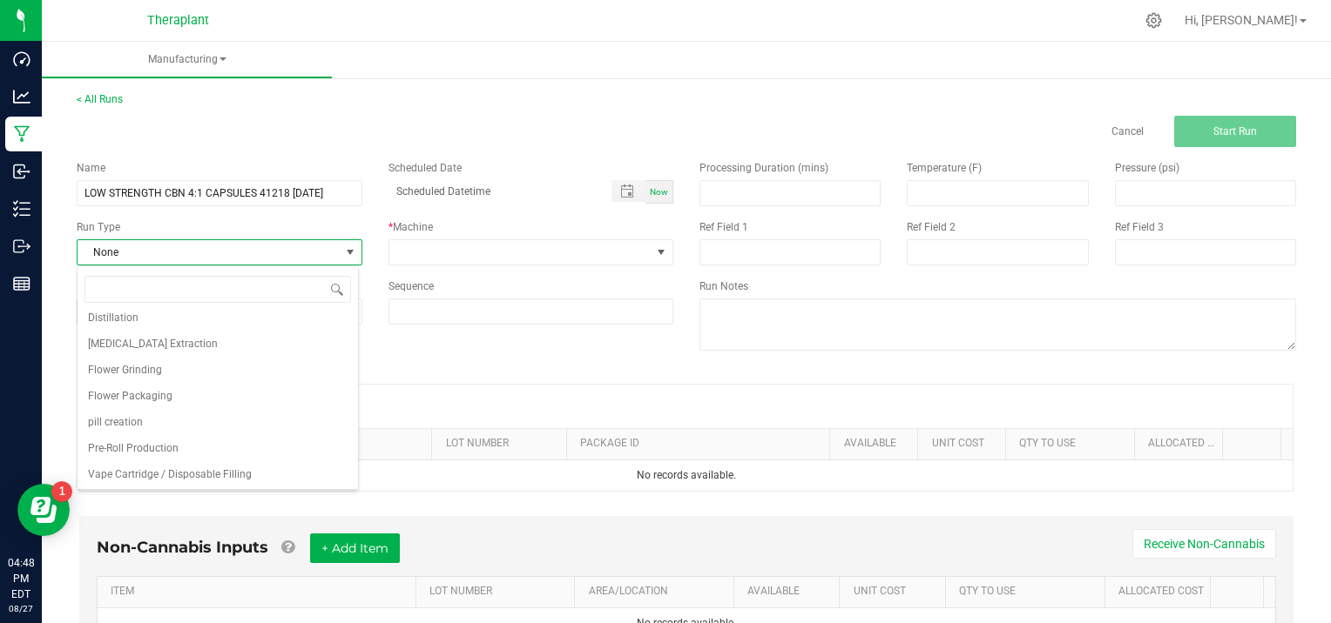
scroll to position [112, 0]
click at [197, 414] on li "pill creation" at bounding box center [217, 421] width 280 height 26
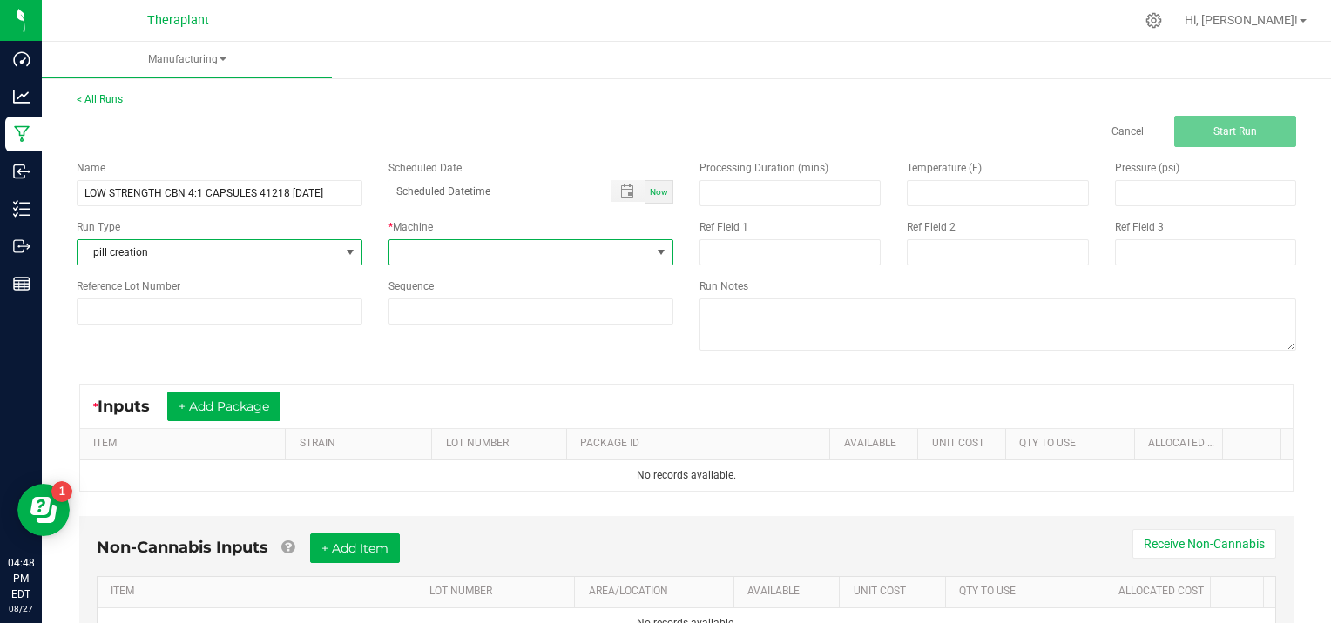
click at [654, 247] on span at bounding box center [661, 253] width 14 height 14
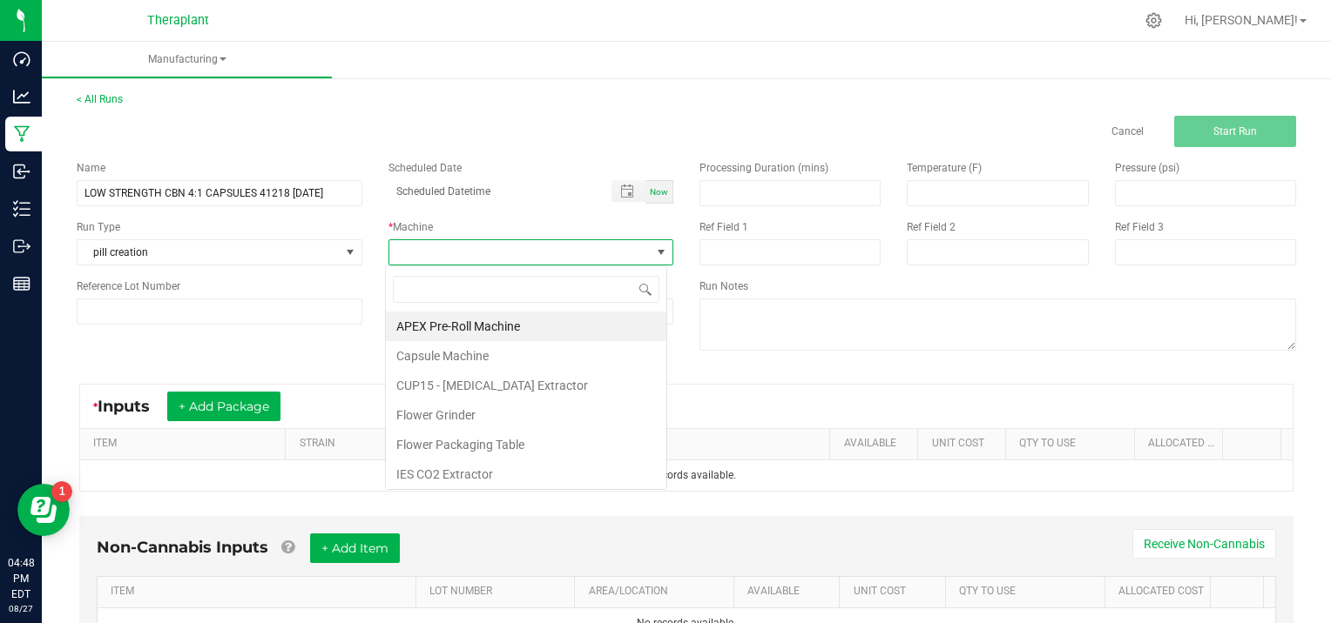
scroll to position [25, 281]
click at [479, 357] on li "Capsule Machine" at bounding box center [526, 356] width 280 height 30
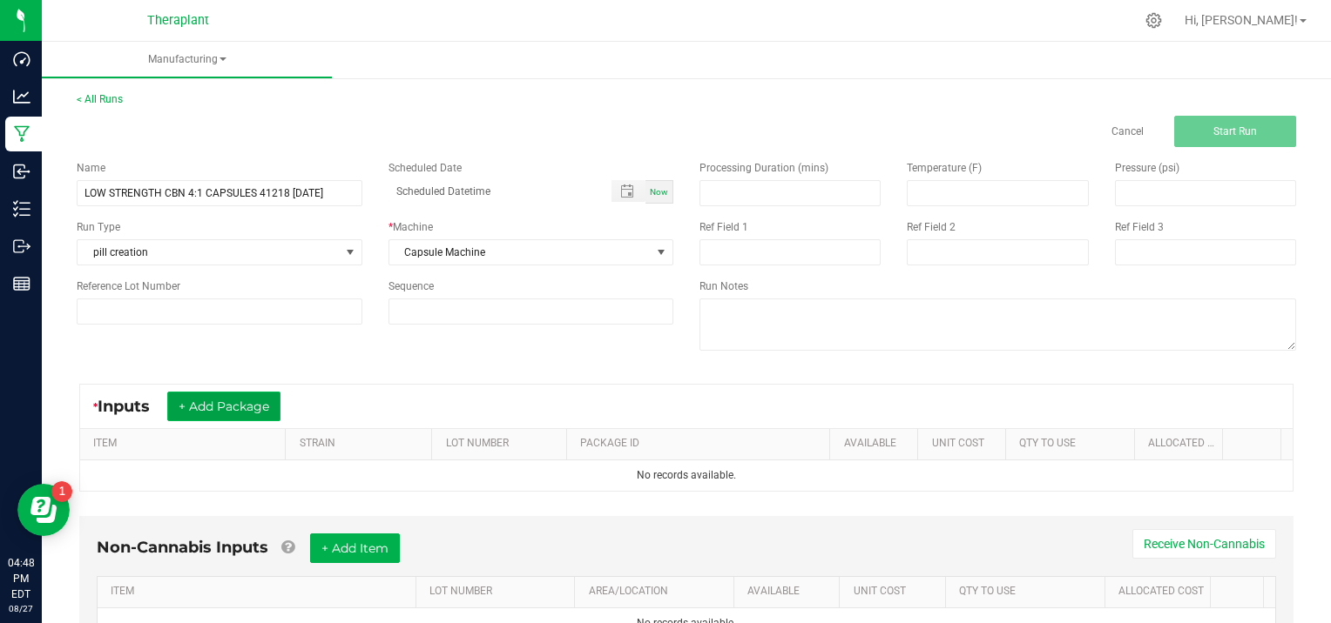
click at [205, 403] on button "+ Add Package" at bounding box center [223, 407] width 113 height 30
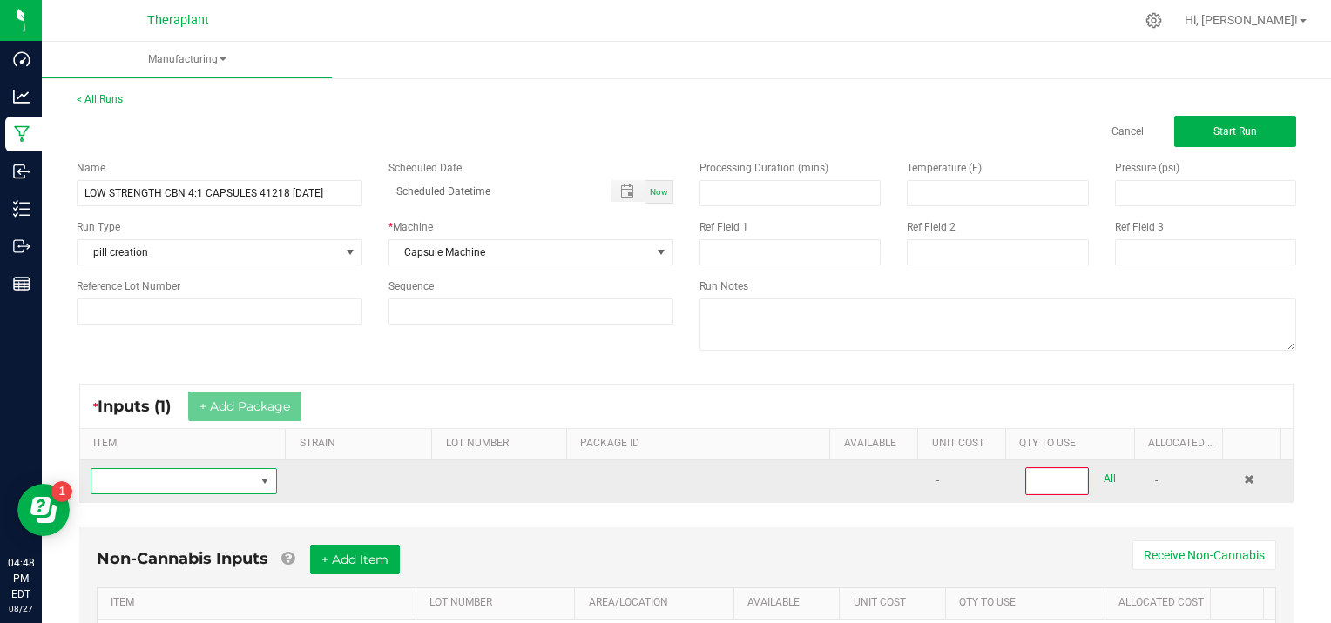
click at [143, 477] on span "NO DATA FOUND" at bounding box center [172, 481] width 163 height 24
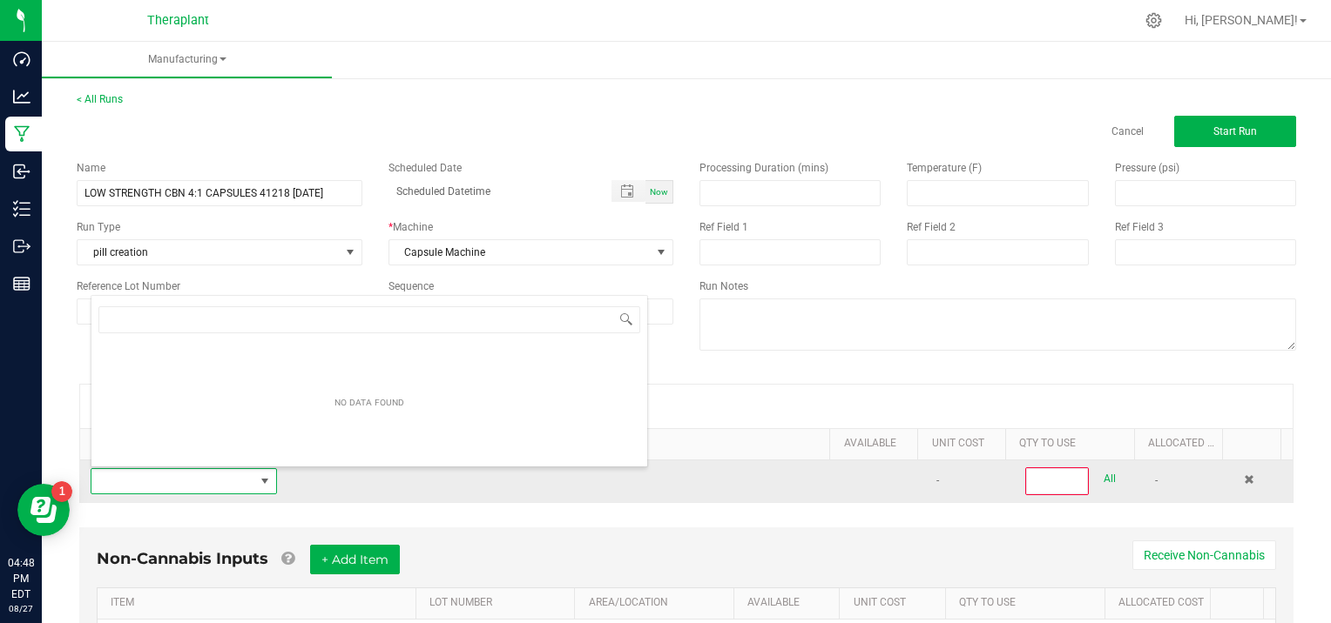
scroll to position [25, 179]
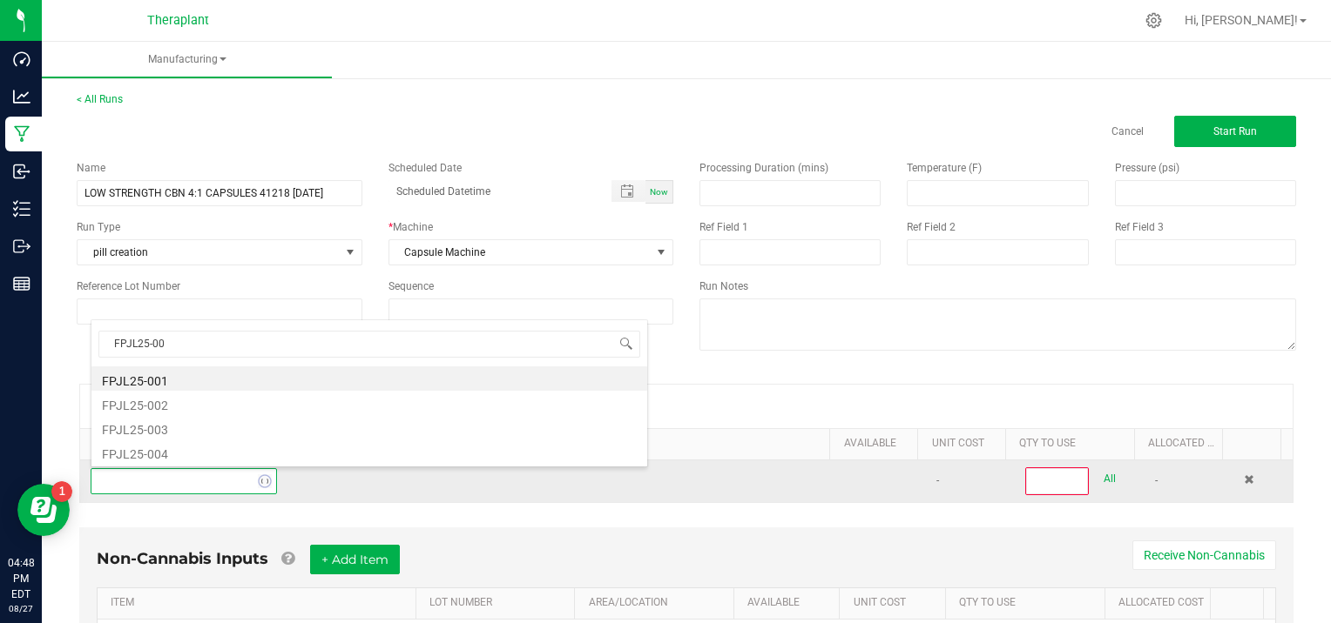
type input "FPJL25-003"
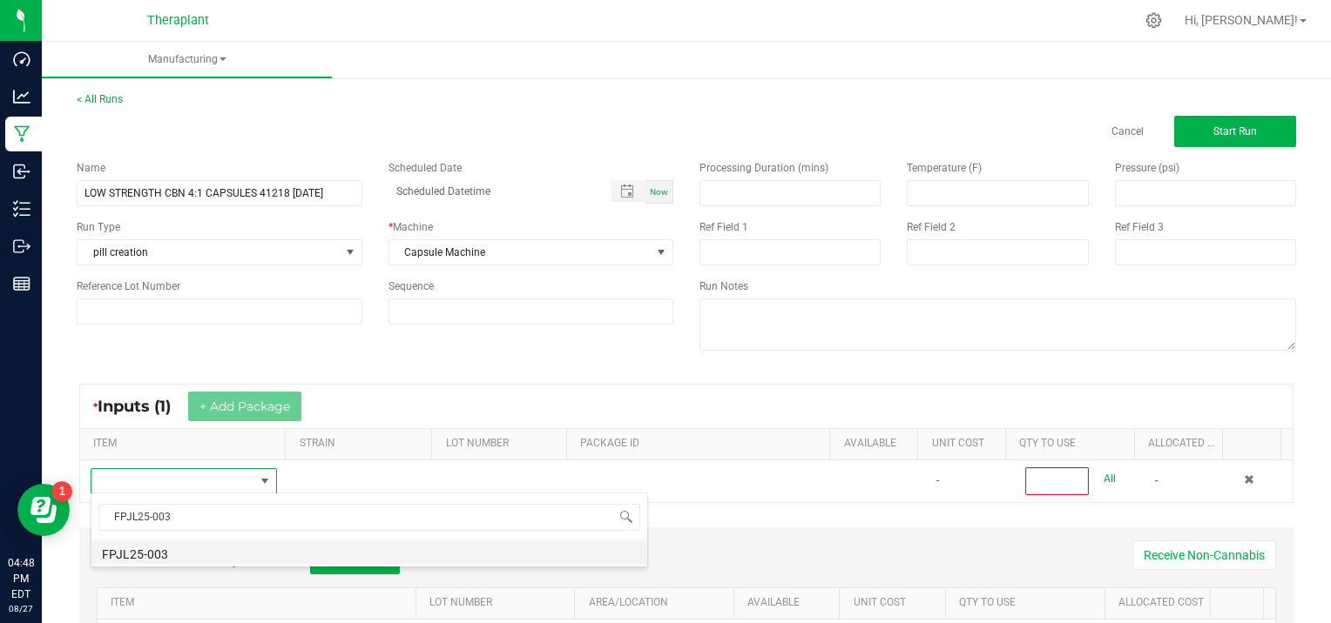
click at [158, 543] on li "FPJL25-003" at bounding box center [369, 552] width 556 height 24
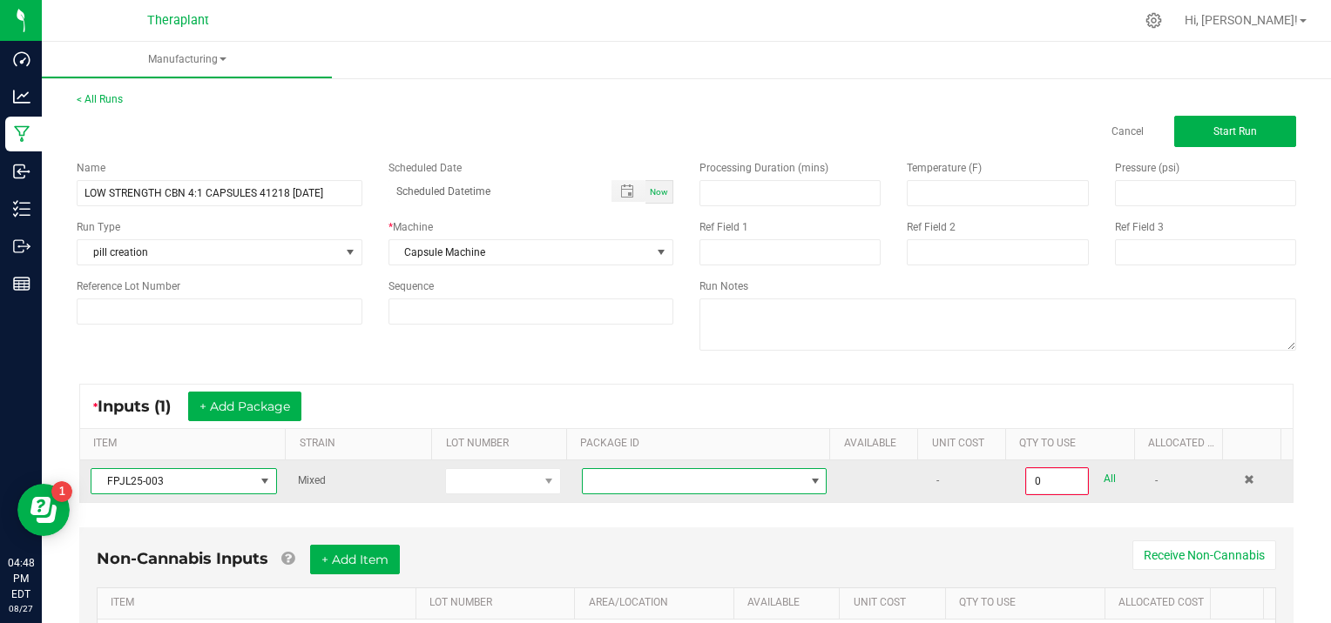
click at [808, 478] on span at bounding box center [815, 482] width 14 height 14
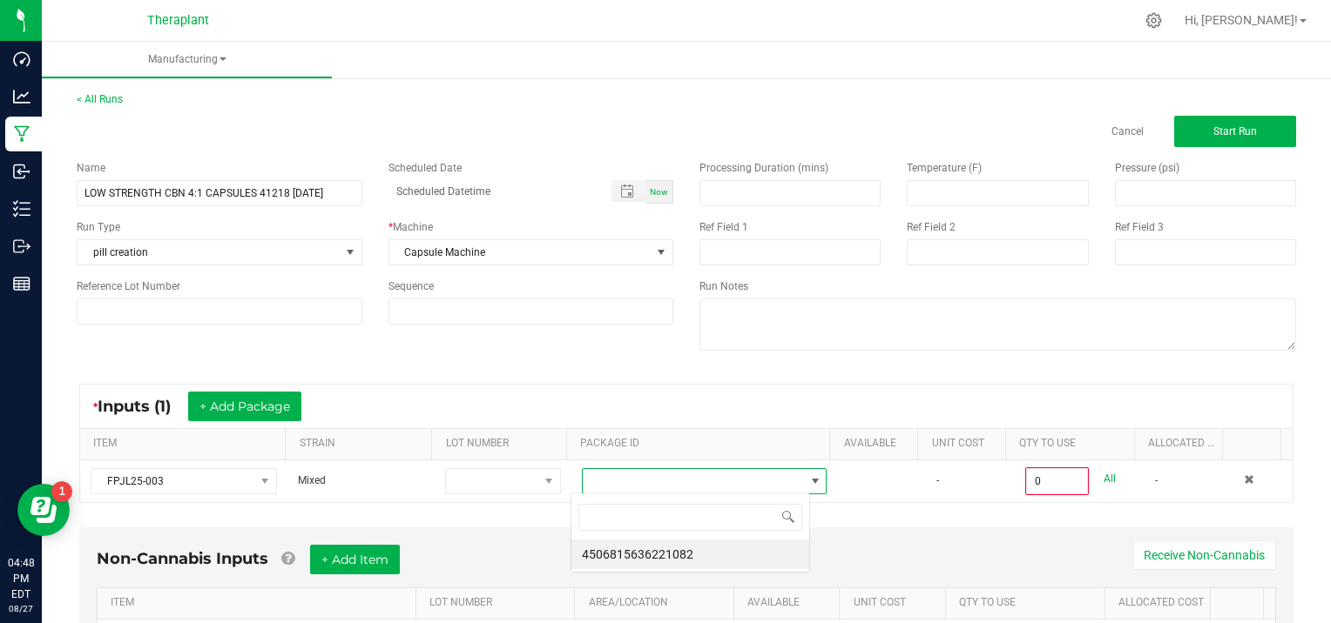
scroll to position [25, 239]
click at [731, 560] on li "4506815636221082" at bounding box center [690, 555] width 238 height 30
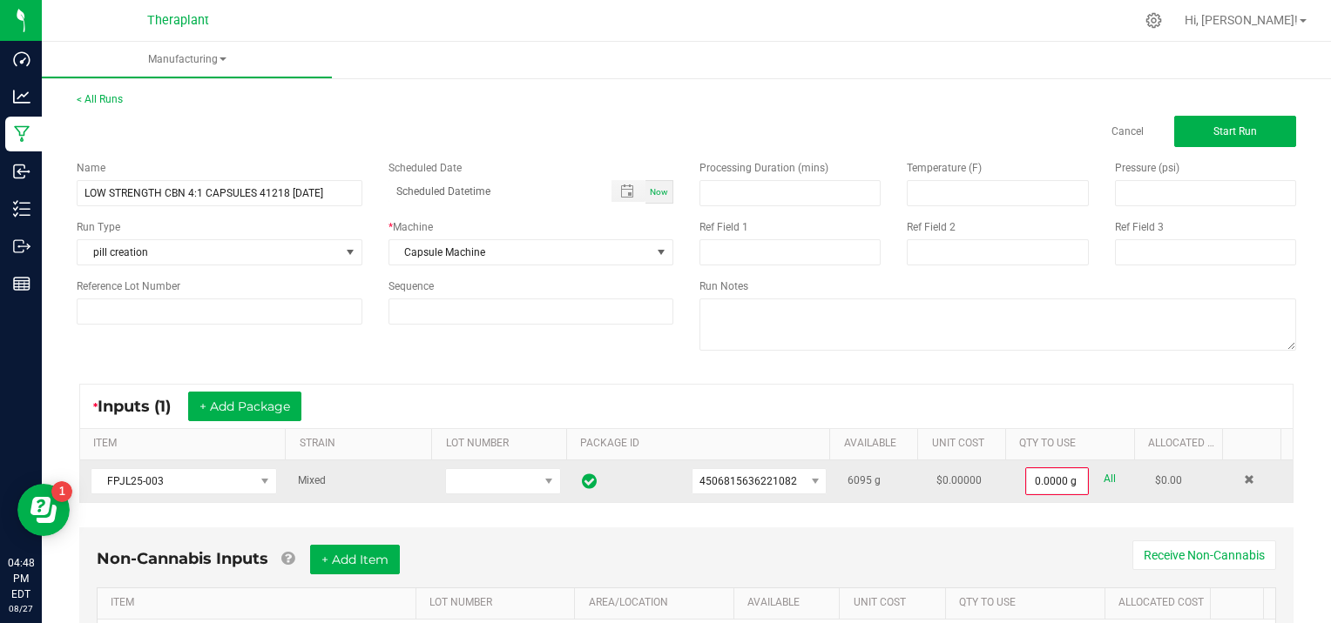
click at [1103, 474] on link "All" at bounding box center [1109, 480] width 12 height 24
type input "6095.0000 g"
click at [1233, 131] on span "Start Run" at bounding box center [1235, 131] width 44 height 12
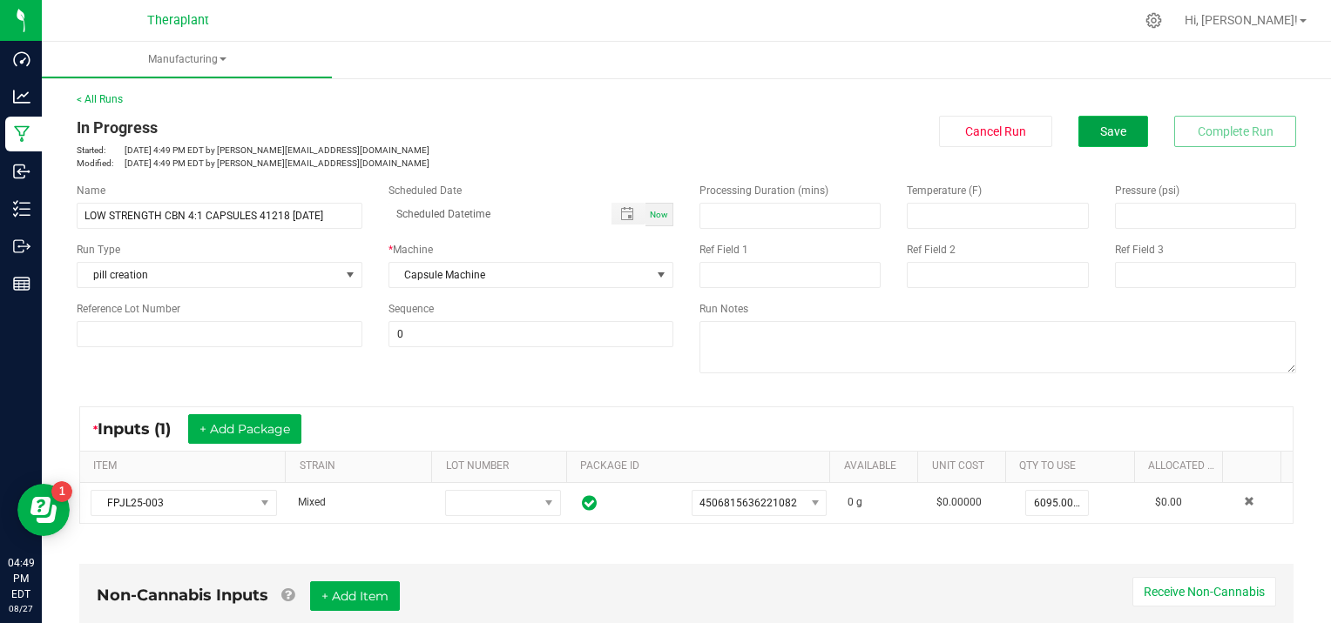
click at [1100, 128] on span "Save" at bounding box center [1113, 132] width 26 height 14
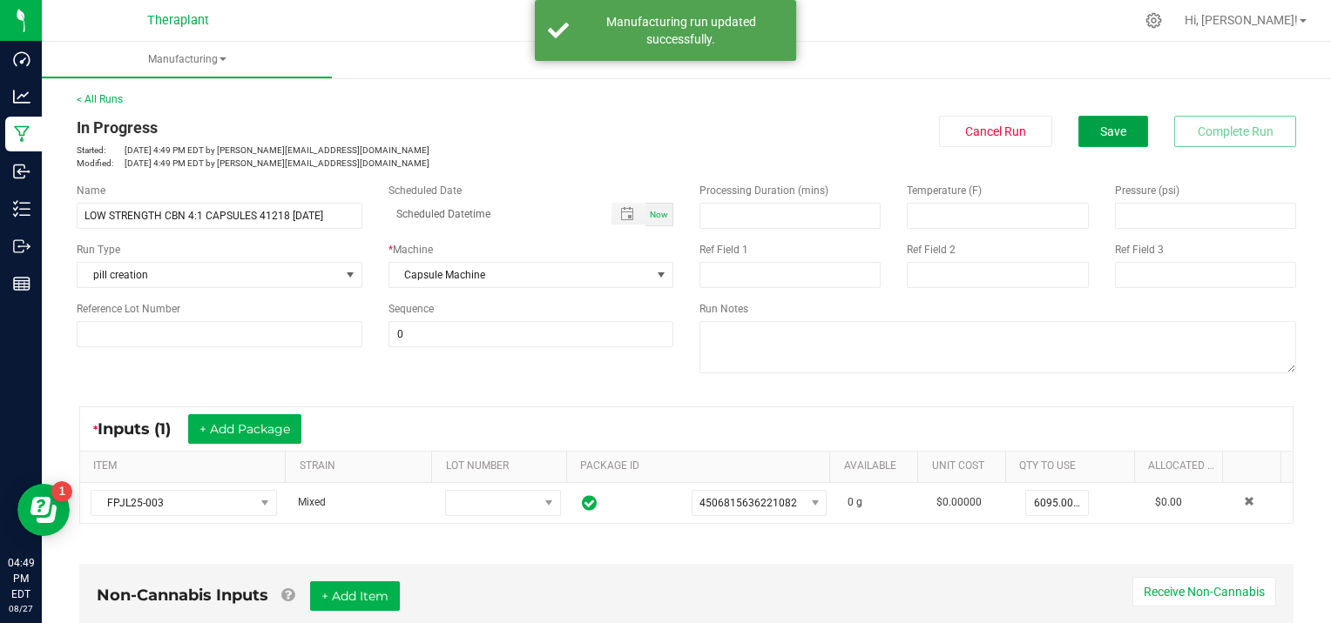
click at [1100, 128] on span "Save" at bounding box center [1113, 132] width 26 height 14
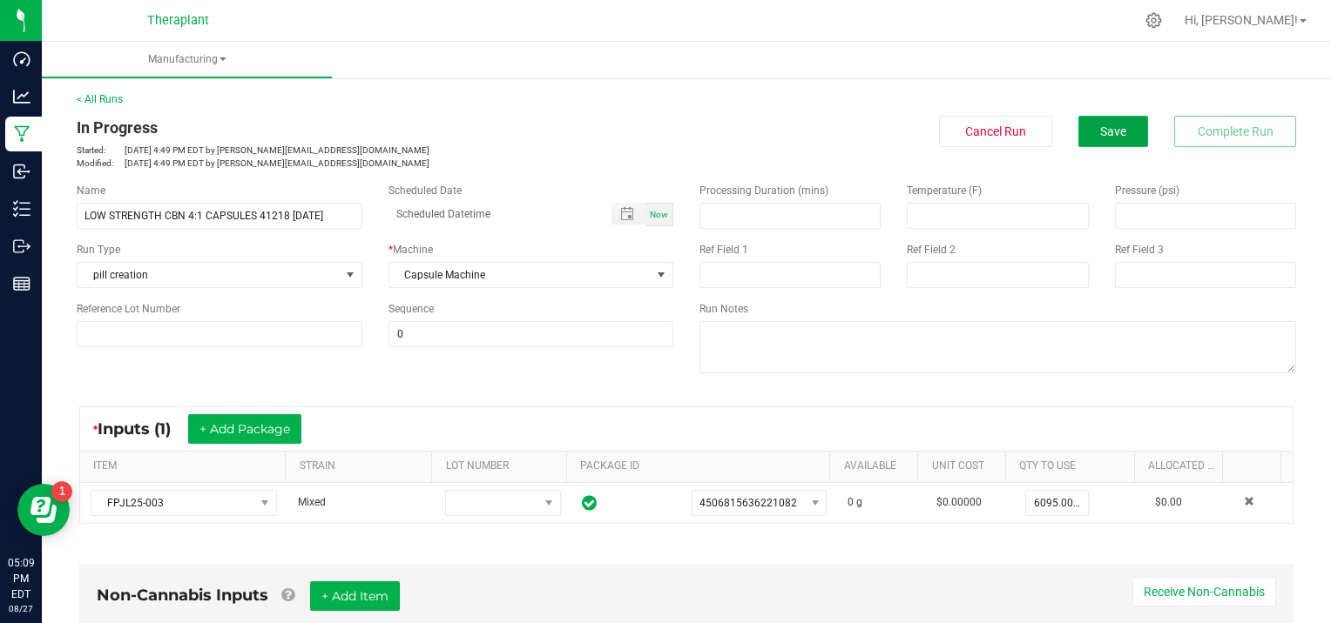
click at [1085, 138] on button "Save" at bounding box center [1113, 131] width 70 height 31
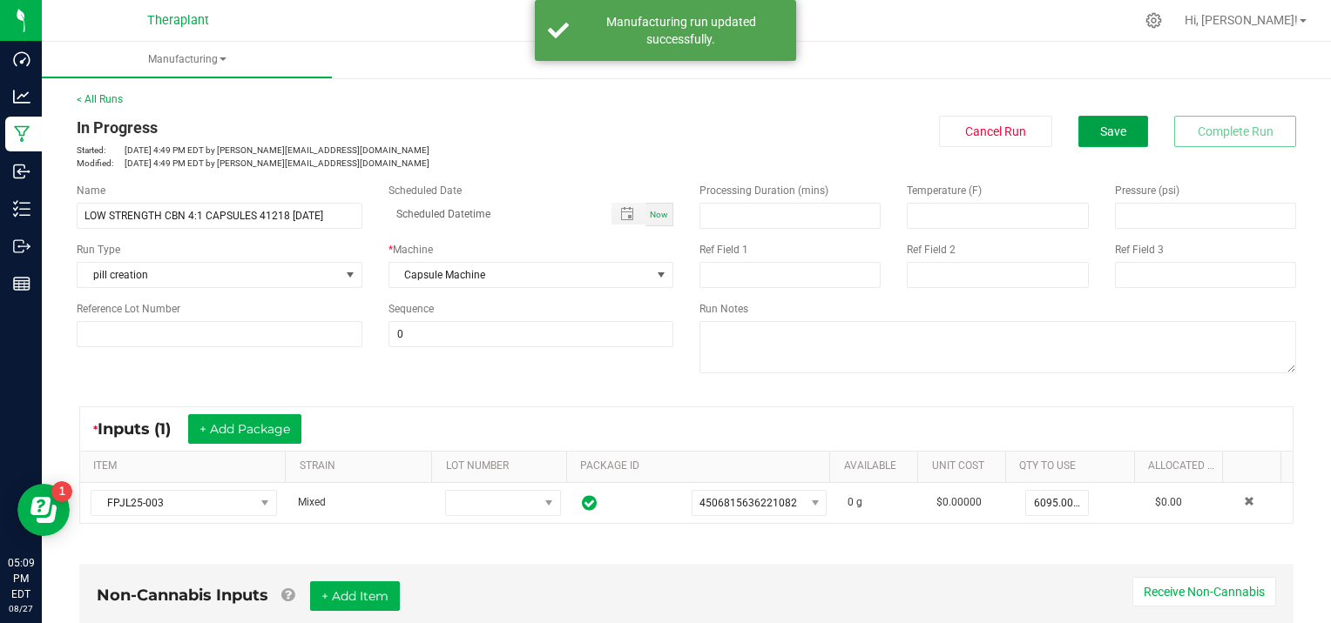
click at [1085, 138] on button "Save" at bounding box center [1113, 131] width 70 height 31
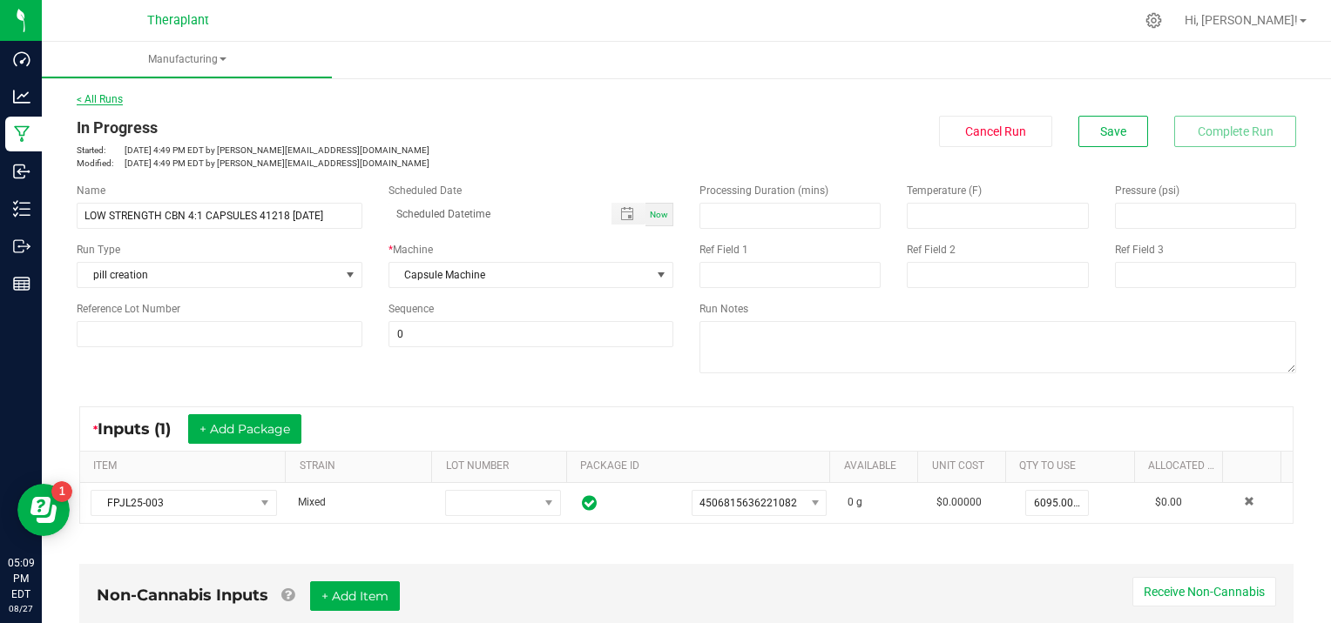
click at [98, 95] on link "< All Runs" at bounding box center [100, 99] width 46 height 12
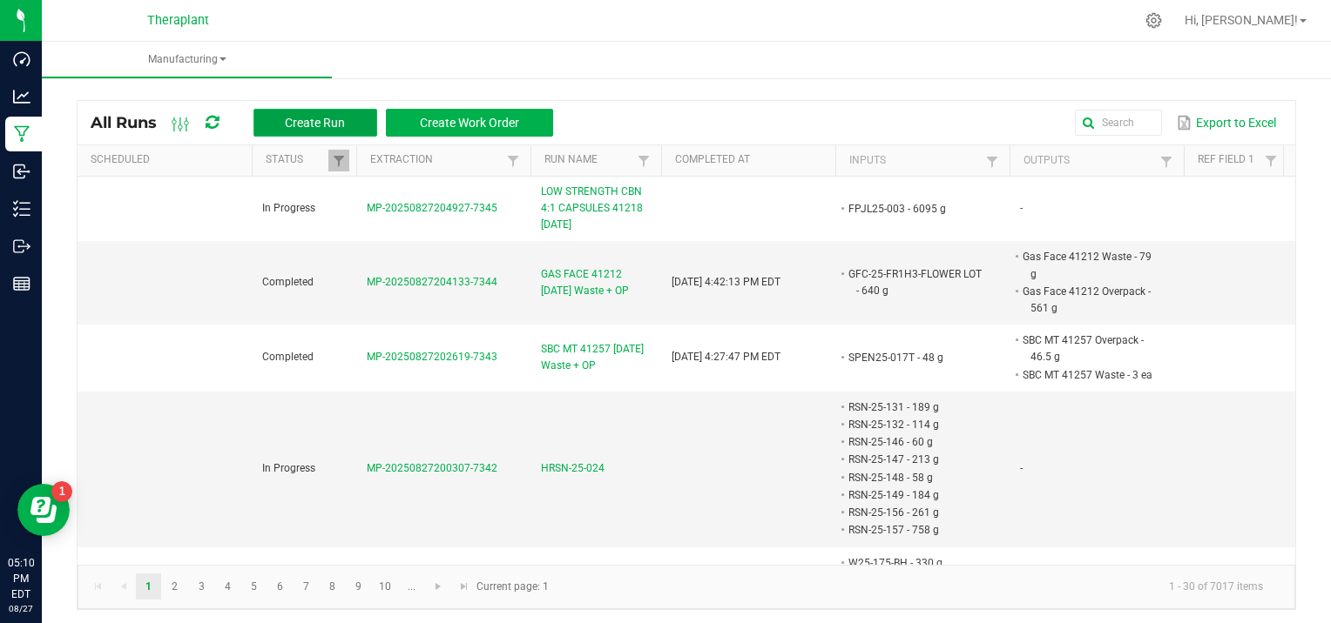
click at [317, 118] on span "Create Run" at bounding box center [315, 123] width 60 height 14
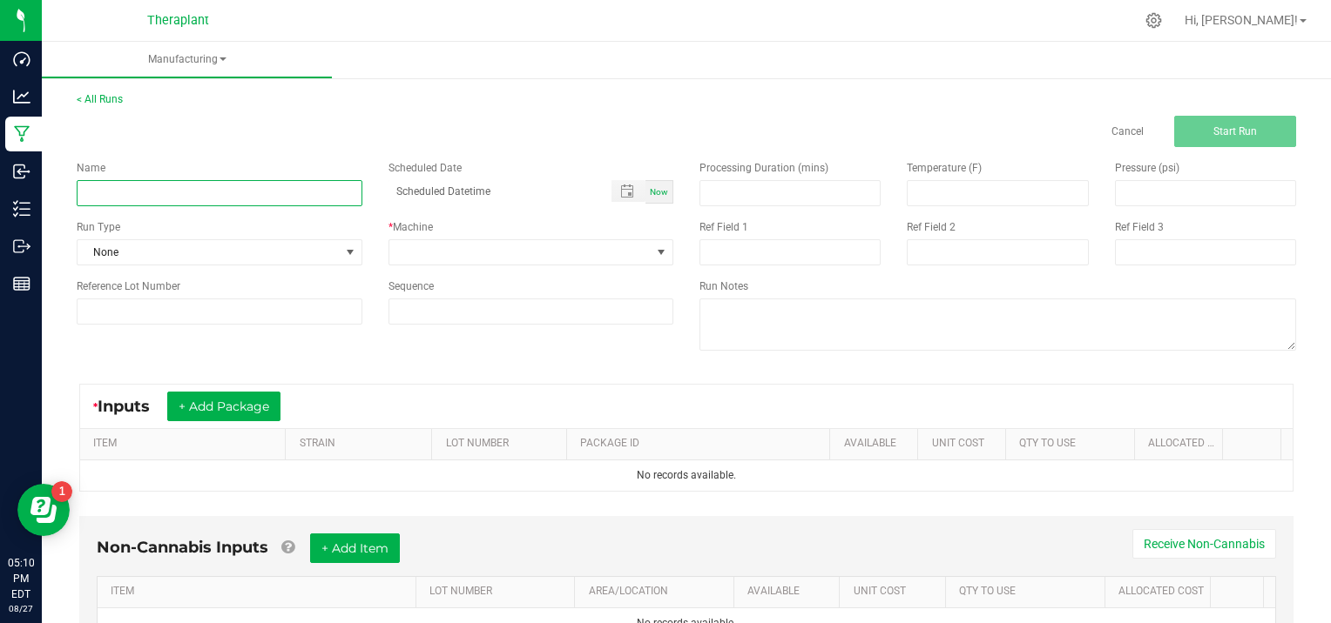
click at [139, 183] on input at bounding box center [220, 193] width 286 height 26
type input "all:hours HASH BURGERHASH NUGS 41258 [DATE]"
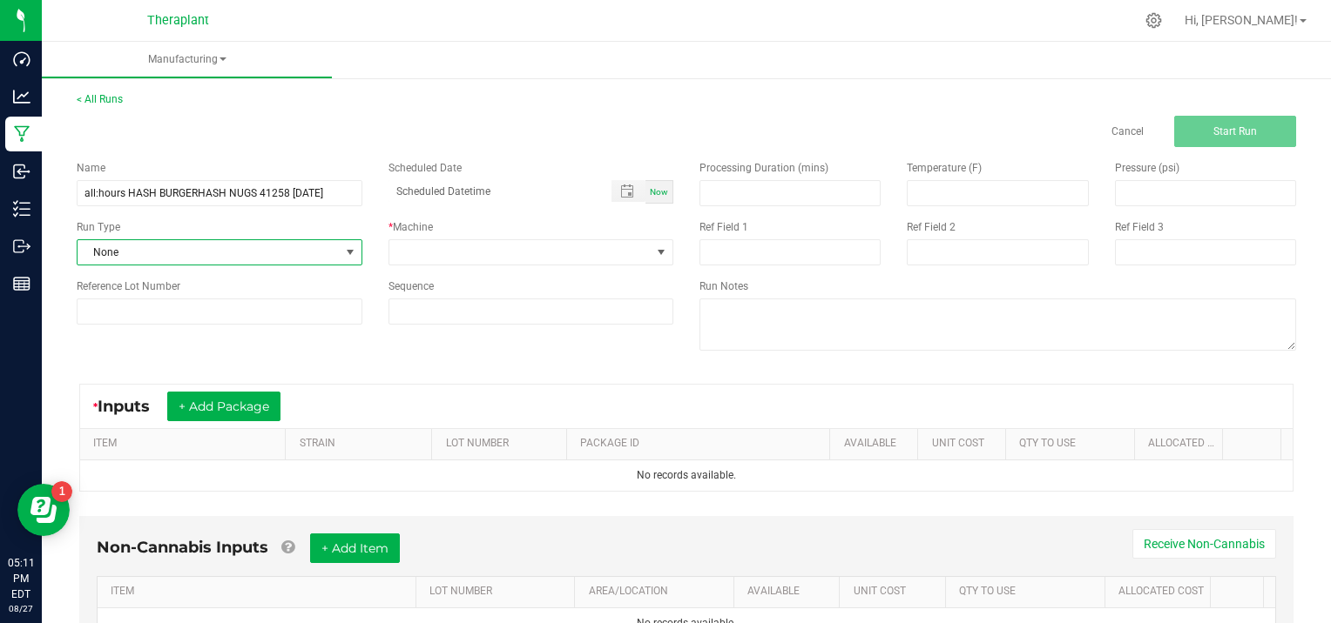
click at [343, 251] on span at bounding box center [350, 253] width 14 height 14
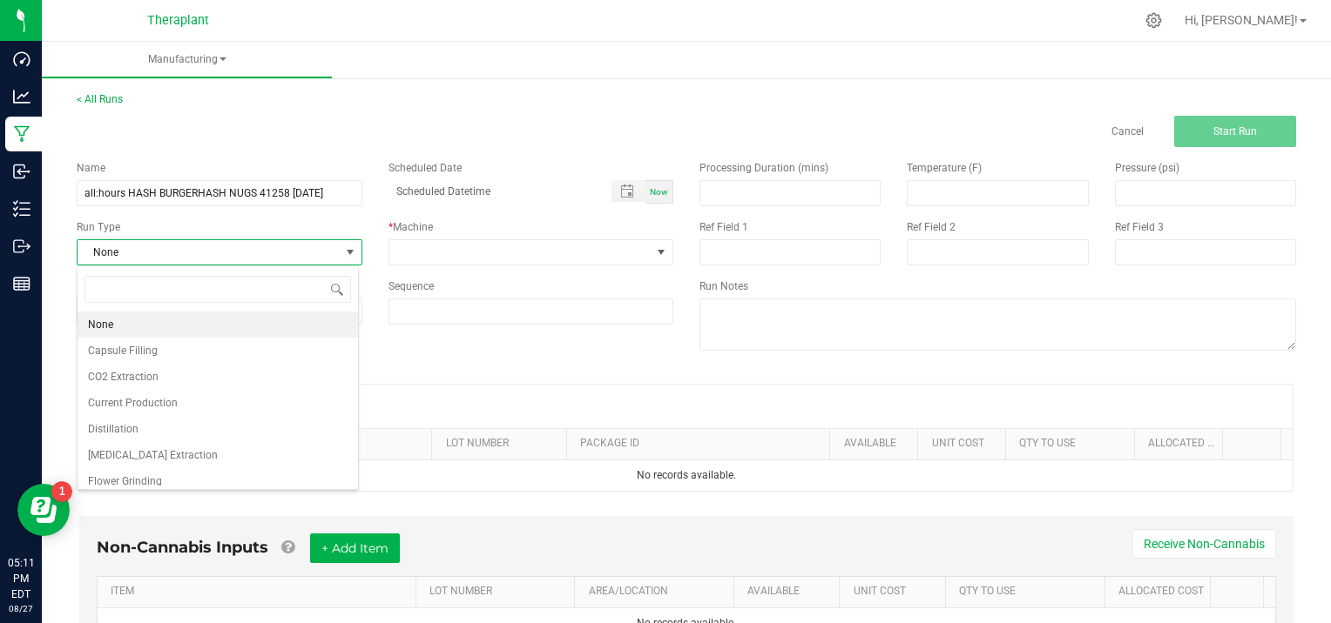
scroll to position [57, 0]
click at [176, 451] on li "Flower Packaging" at bounding box center [217, 450] width 280 height 26
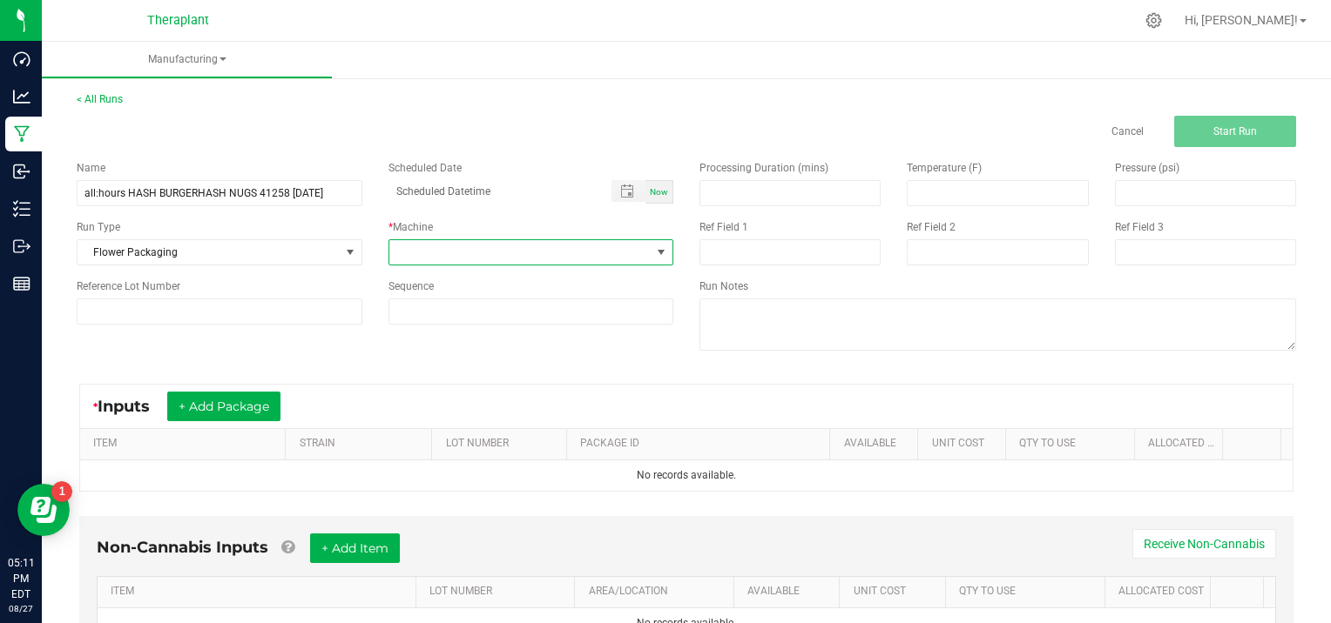
click at [658, 248] on span at bounding box center [661, 253] width 14 height 14
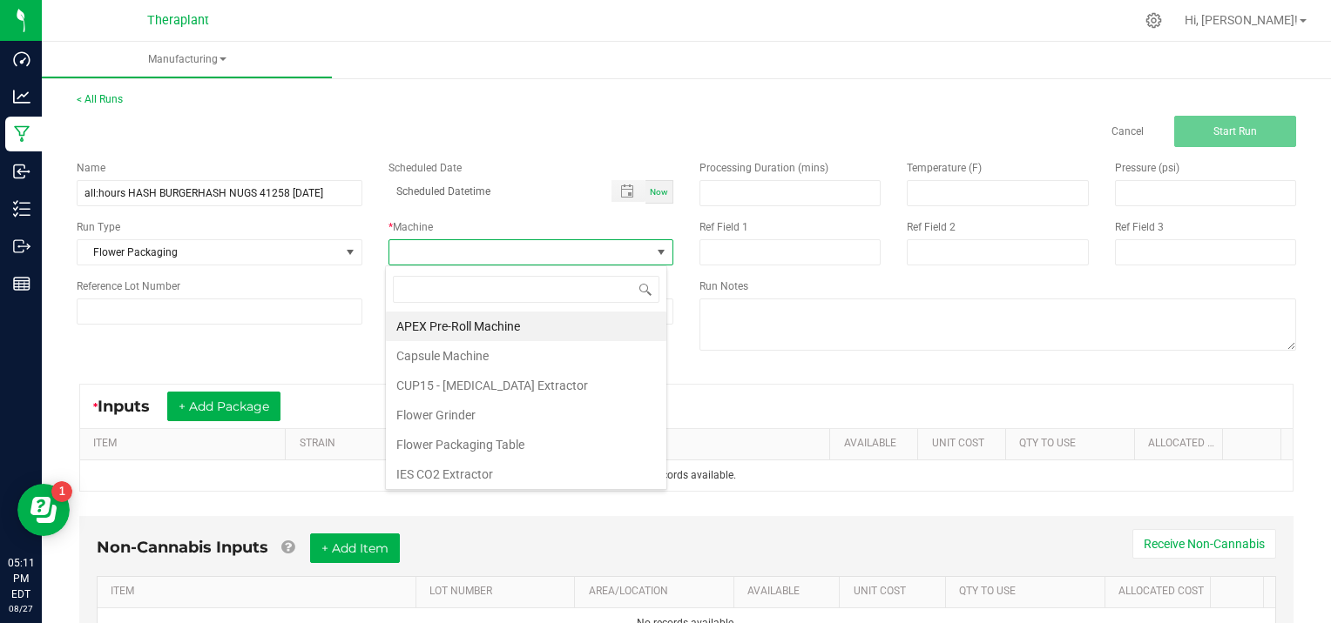
scroll to position [25, 281]
click at [471, 444] on li "Flower Packaging Table" at bounding box center [526, 445] width 280 height 30
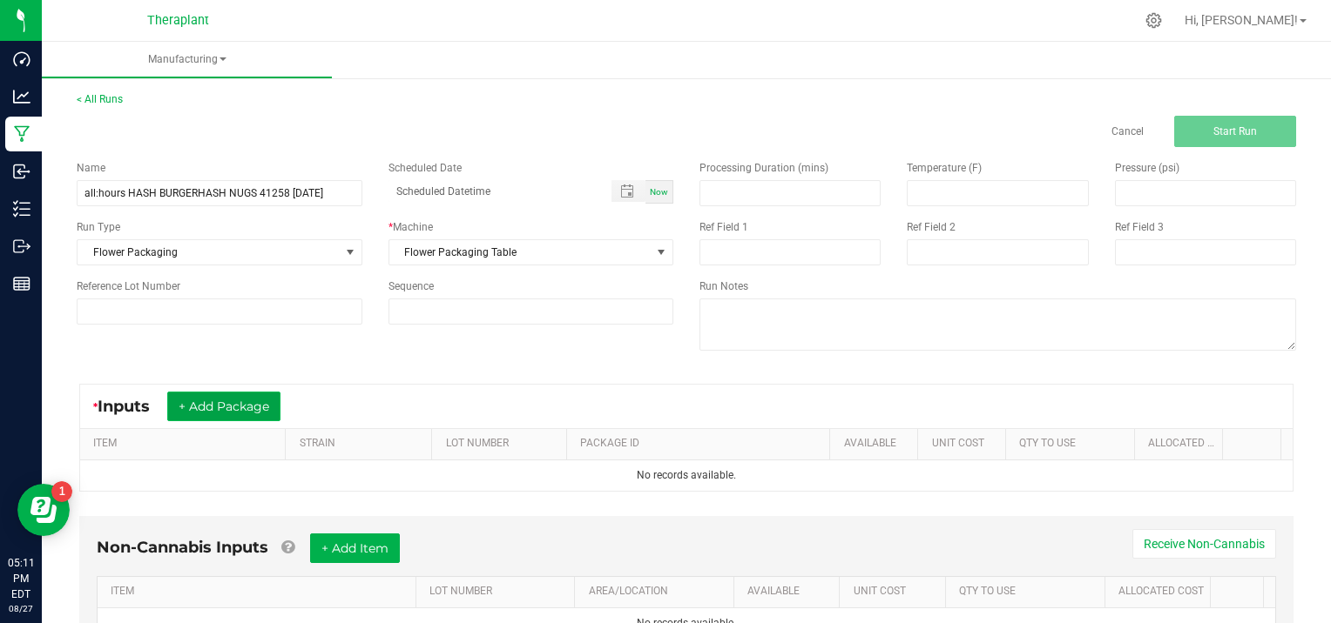
click at [237, 400] on button "+ Add Package" at bounding box center [223, 407] width 113 height 30
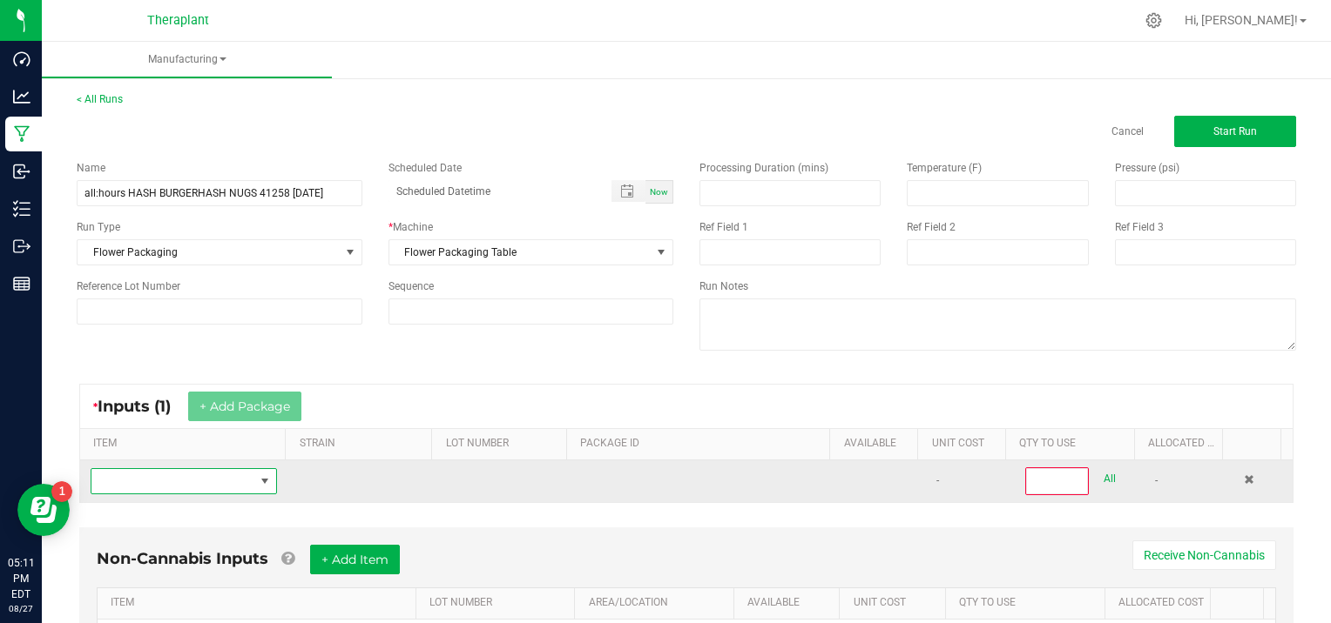
click at [140, 482] on span "NO DATA FOUND" at bounding box center [172, 481] width 163 height 24
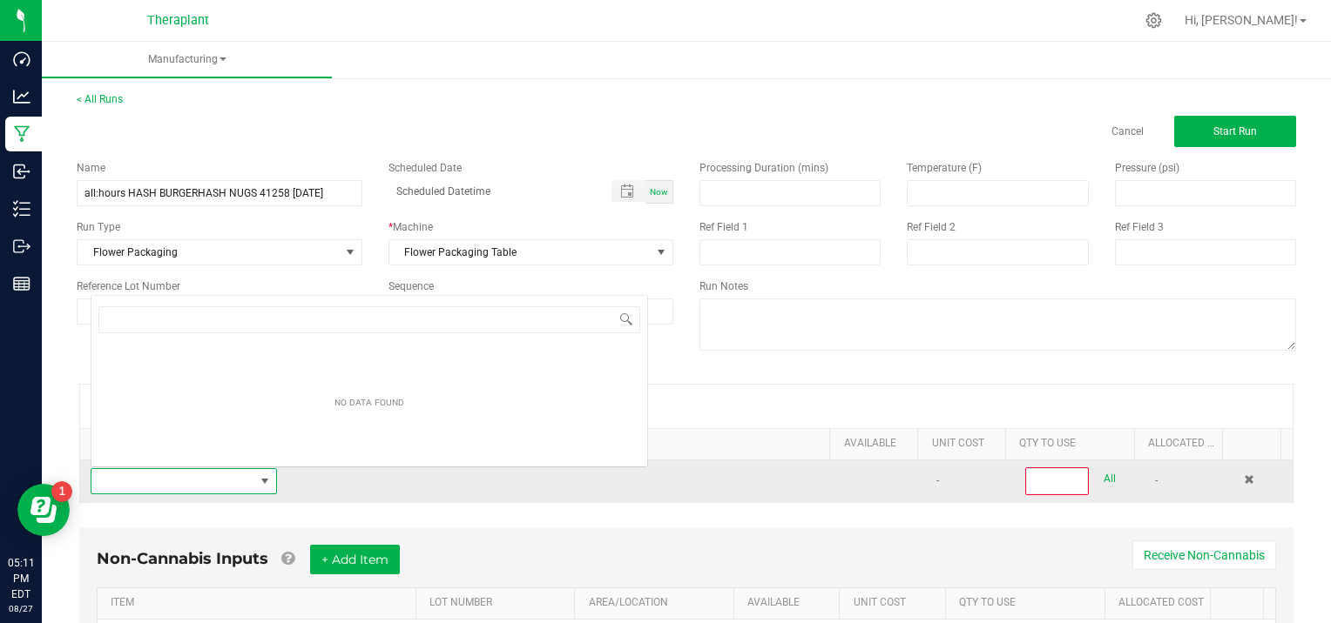
scroll to position [25, 179]
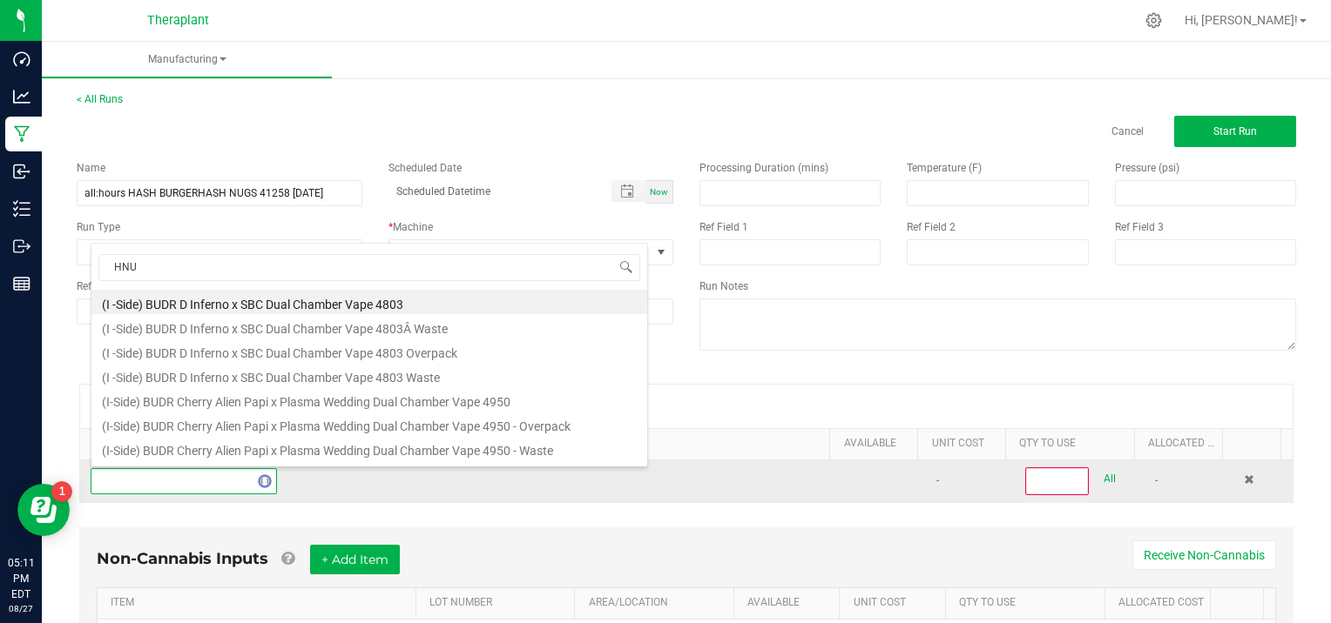
type input "HNUG"
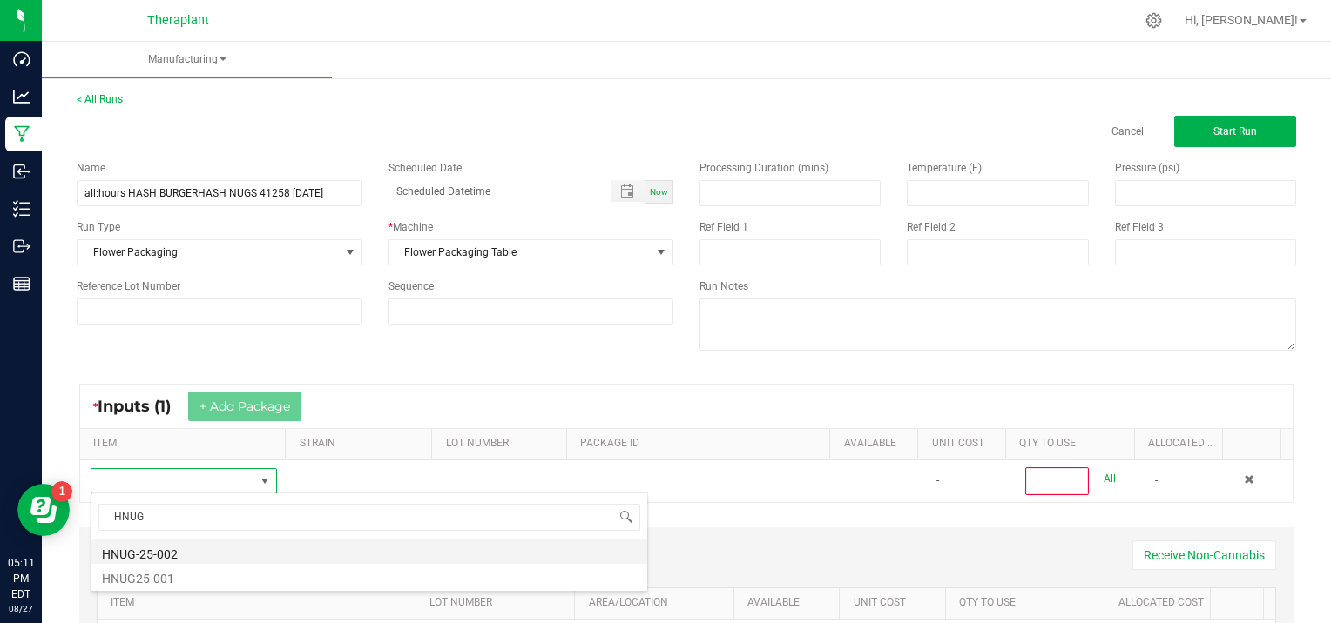
click at [165, 556] on li "HNUG-25-002" at bounding box center [369, 552] width 556 height 24
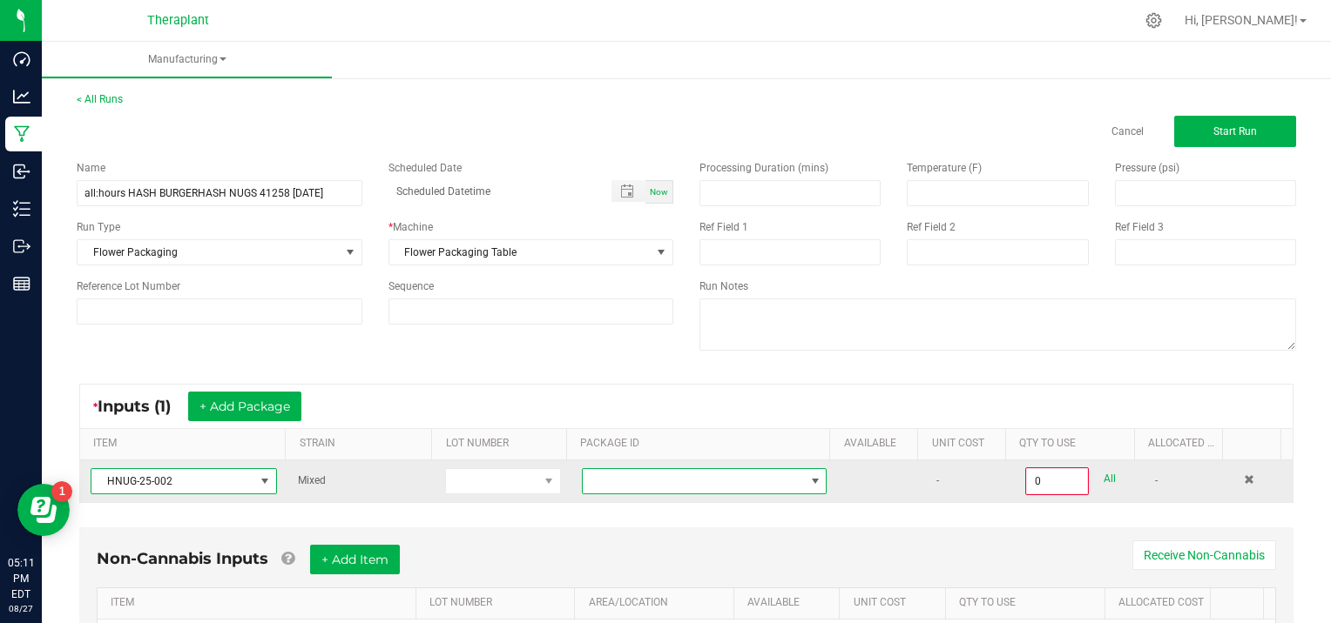
click at [808, 477] on span at bounding box center [815, 482] width 14 height 14
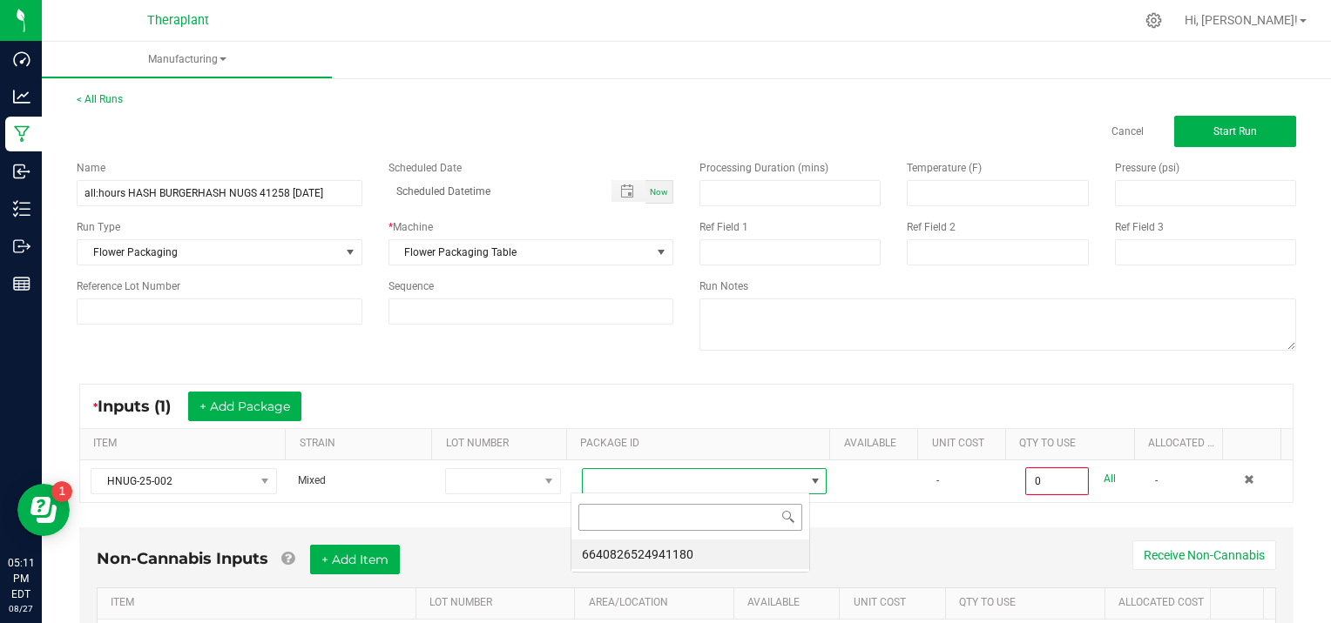
scroll to position [25, 239]
click at [757, 554] on li "6640826524941180" at bounding box center [690, 555] width 238 height 30
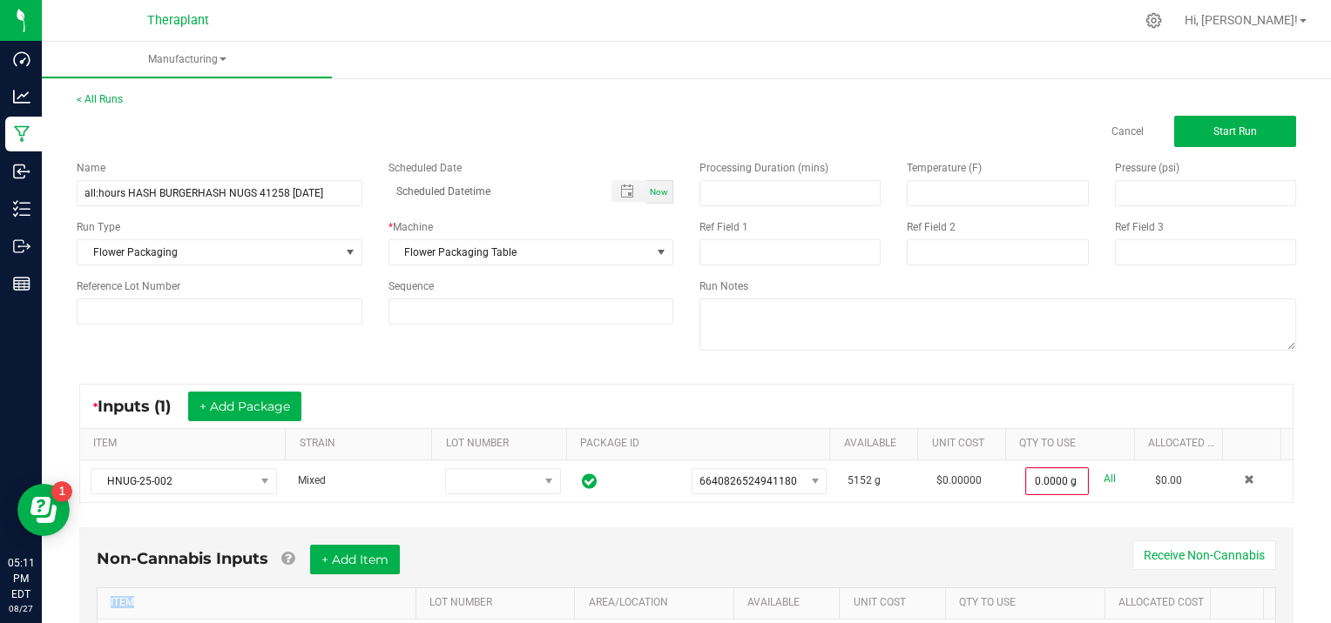
click at [757, 554] on div "Non-Cannabis Inputs + Add Item Receive Non-Cannabis" at bounding box center [686, 566] width 1179 height 43
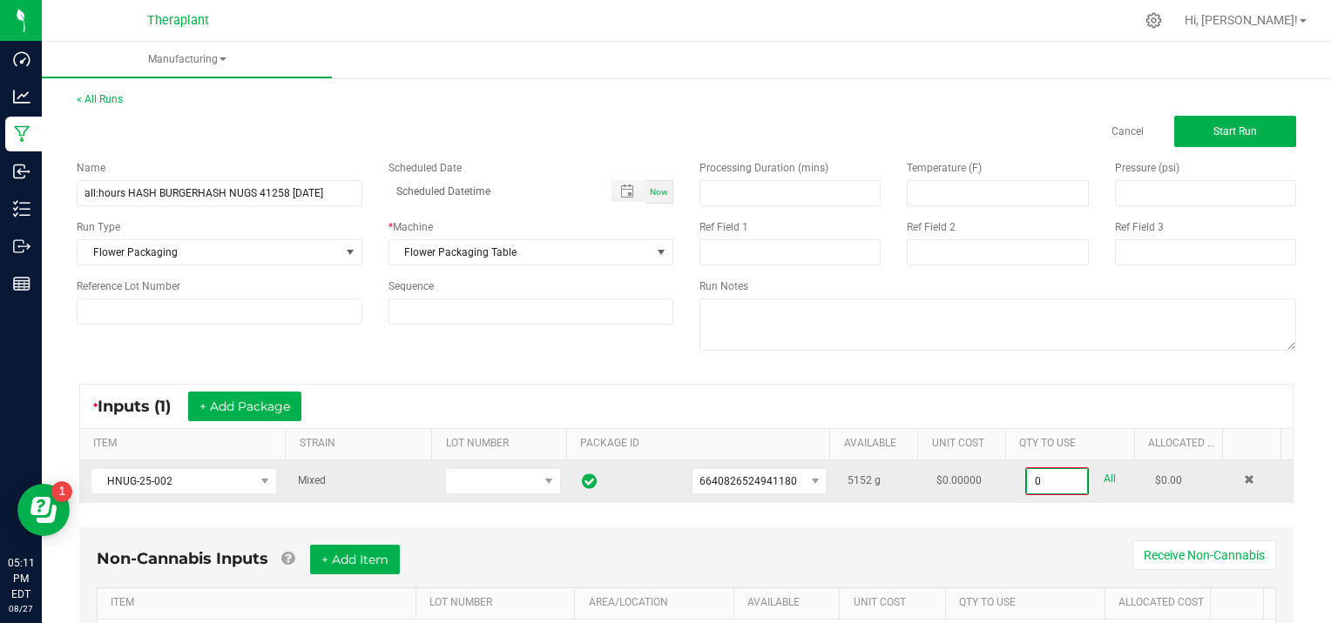
click at [1056, 477] on input "0" at bounding box center [1057, 481] width 60 height 24
click at [1103, 470] on link "All" at bounding box center [1109, 480] width 12 height 24
type input "5152.0000 g"
click at [1214, 135] on span "Start Run" at bounding box center [1235, 131] width 44 height 12
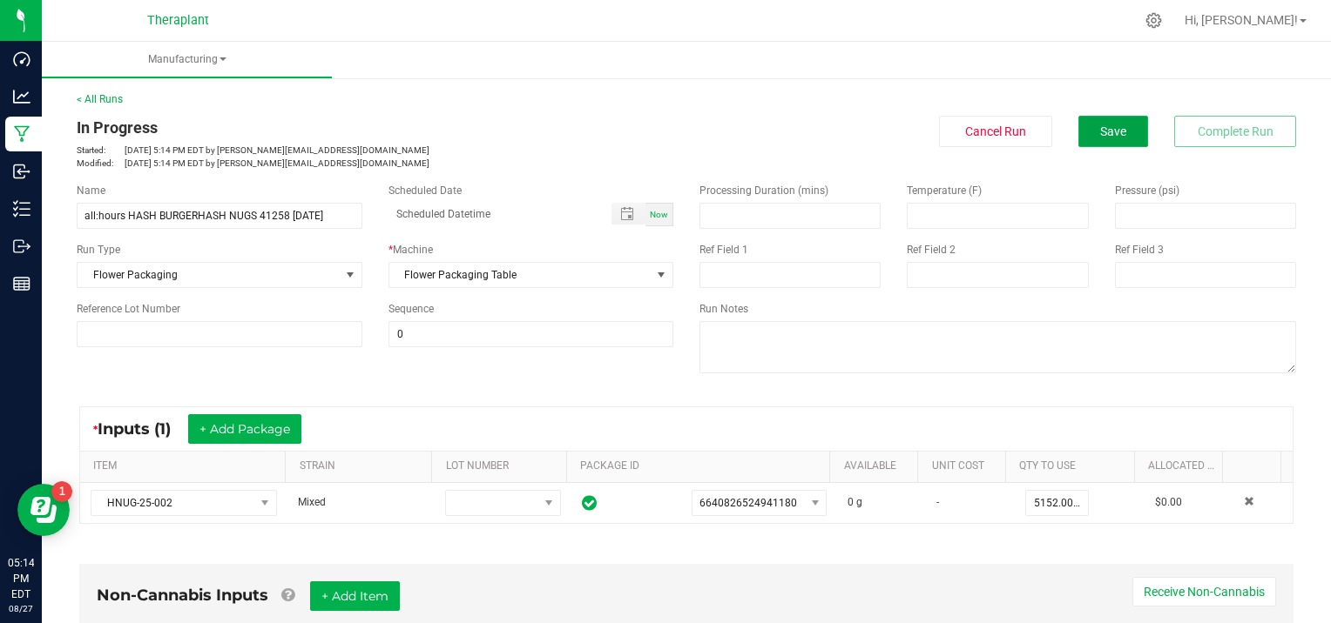
click at [1100, 127] on span "Save" at bounding box center [1113, 132] width 26 height 14
click at [114, 98] on link "< All Runs" at bounding box center [100, 99] width 46 height 12
